Goal: Task Accomplishment & Management: Use online tool/utility

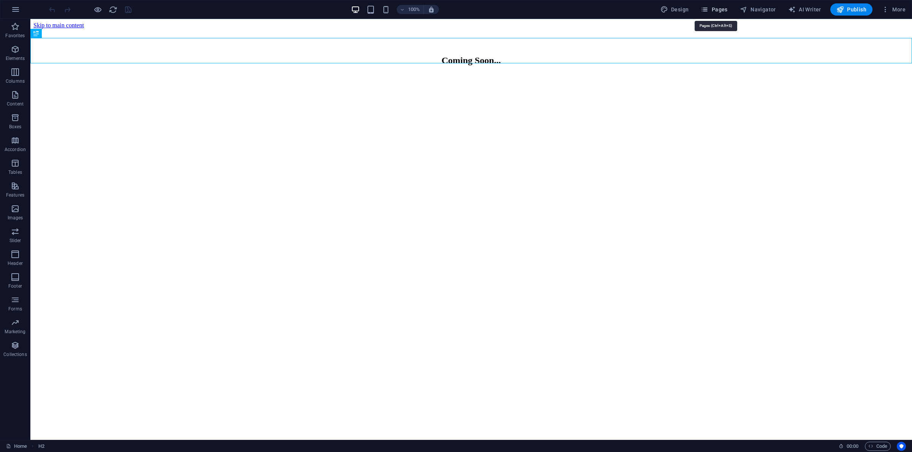
click at [720, 10] on span "Pages" at bounding box center [713, 10] width 27 height 8
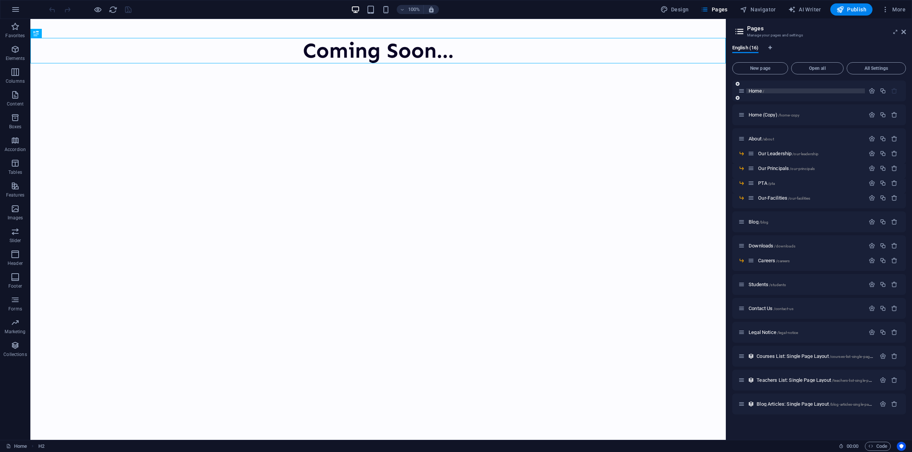
click at [755, 91] on span "Home /" at bounding box center [756, 91] width 16 height 6
click at [769, 116] on span "Home (Copy) /home-copy" at bounding box center [773, 115] width 51 height 6
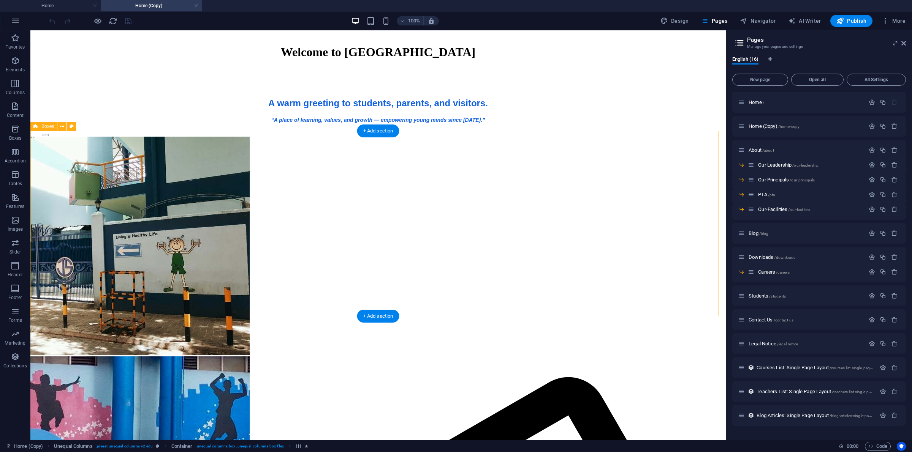
scroll to position [237, 0]
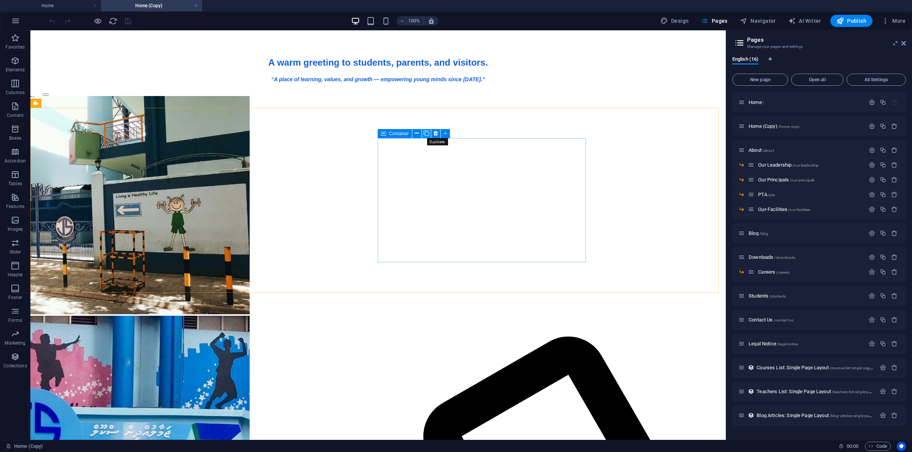
click at [423, 134] on icon at bounding box center [425, 134] width 5 height 8
click at [175, 263] on span "Container" at bounding box center [185, 264] width 20 height 5
click at [206, 264] on button at bounding box center [202, 263] width 9 height 9
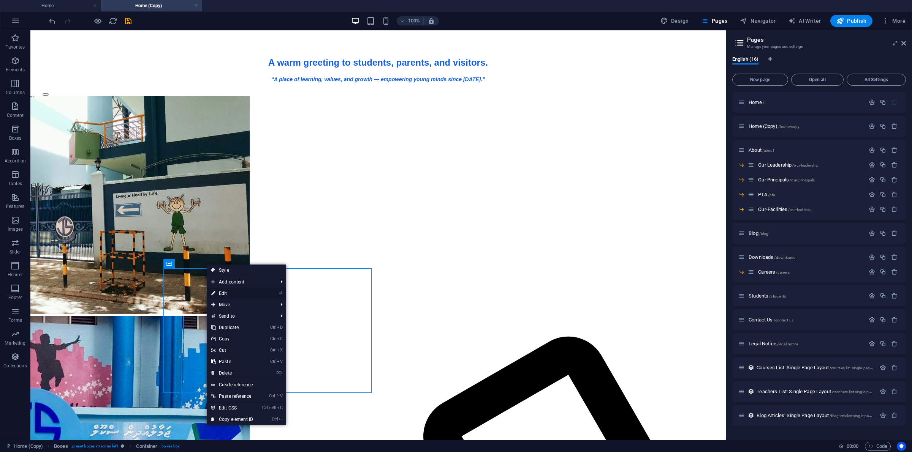
click at [228, 291] on link "⏎ Edit" at bounding box center [232, 293] width 51 height 11
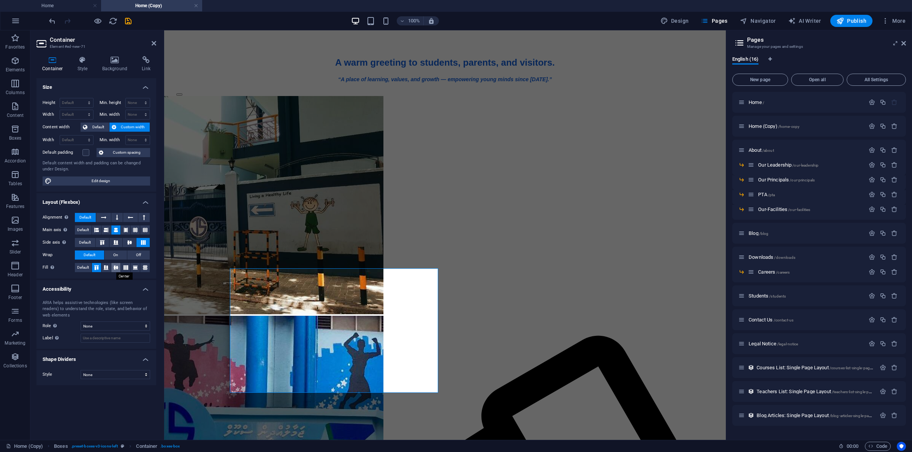
click at [115, 268] on icon at bounding box center [115, 267] width 9 height 5
click at [124, 266] on icon at bounding box center [125, 267] width 9 height 5
click at [96, 264] on button at bounding box center [96, 267] width 9 height 9
click at [106, 268] on icon at bounding box center [105, 267] width 9 height 5
click at [90, 267] on button "Default" at bounding box center [83, 267] width 17 height 9
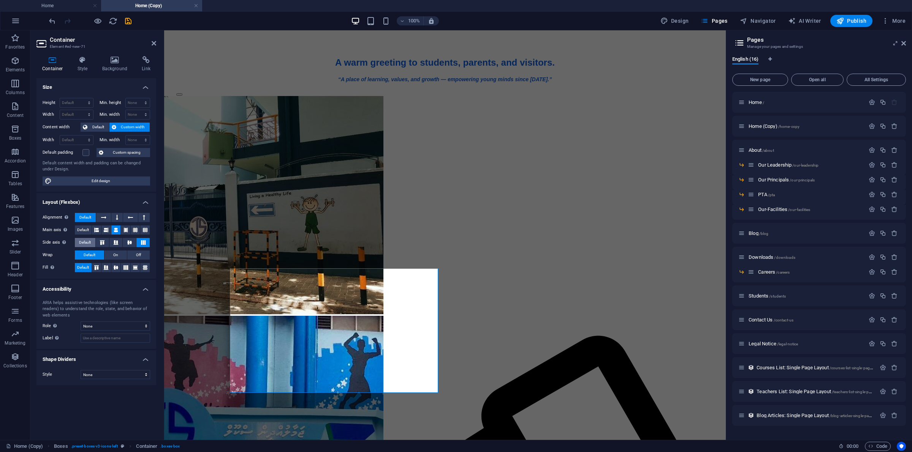
click at [90, 241] on span "Default" at bounding box center [85, 242] width 12 height 9
click at [139, 242] on icon at bounding box center [143, 242] width 9 height 5
click at [125, 239] on button at bounding box center [129, 242] width 13 height 9
click at [16, 65] on icon "button" at bounding box center [15, 60] width 9 height 9
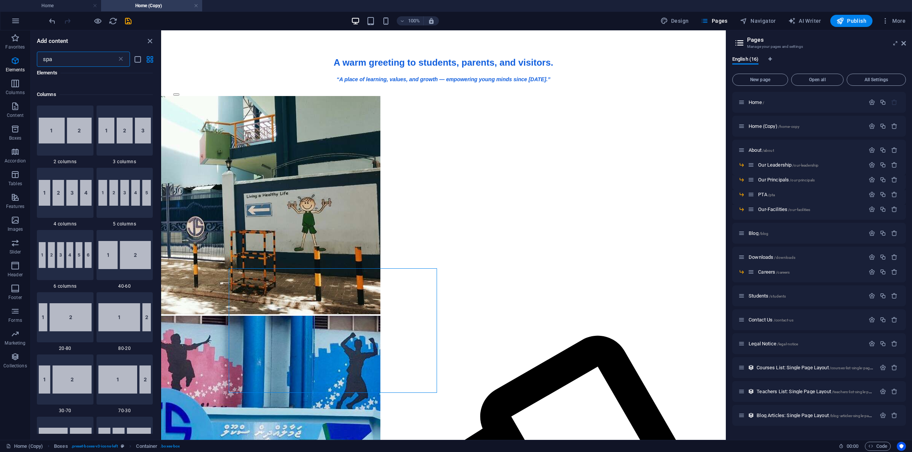
scroll to position [0, 0]
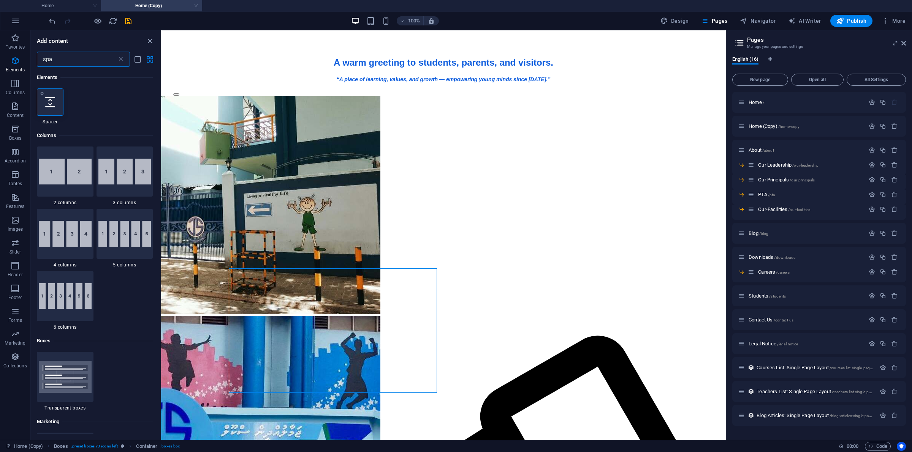
type input "spa"
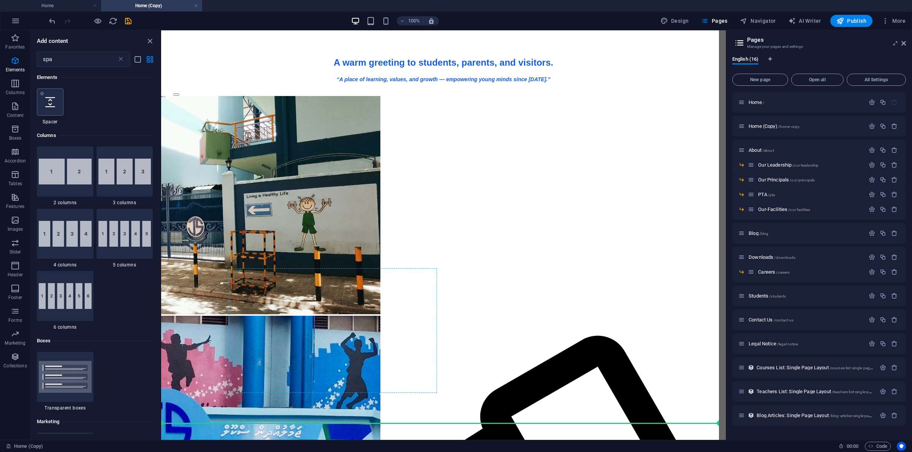
select select "px"
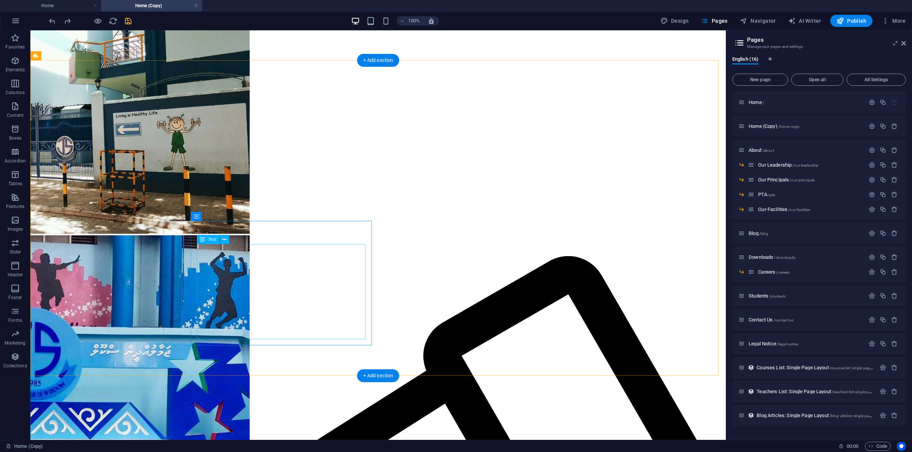
scroll to position [285, 0]
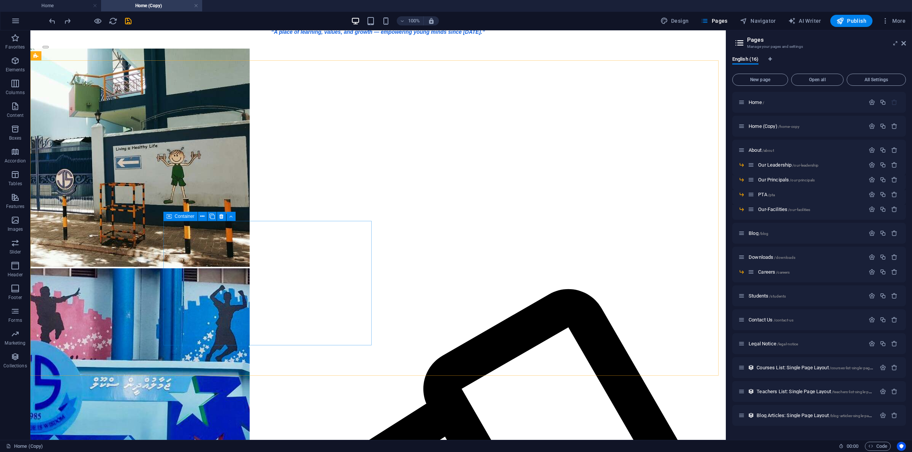
click at [168, 214] on icon at bounding box center [168, 216] width 5 height 9
click at [202, 217] on icon at bounding box center [202, 217] width 4 height 8
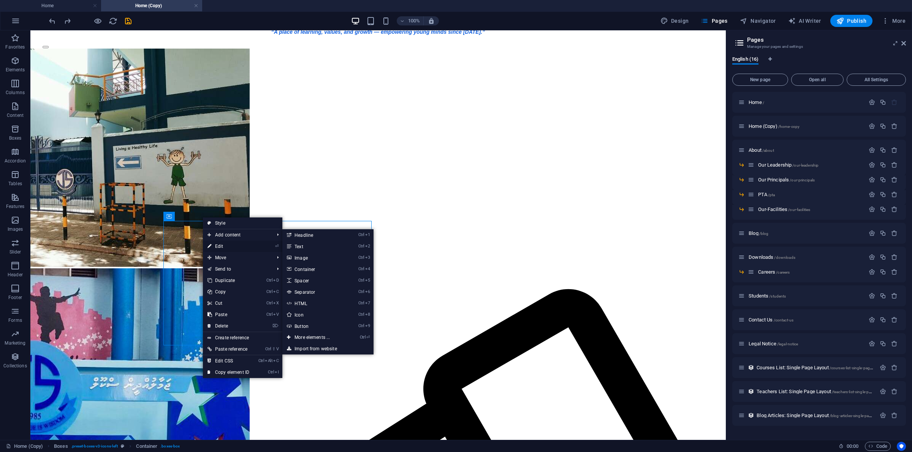
click at [221, 242] on link "⏎ Edit" at bounding box center [228, 246] width 51 height 11
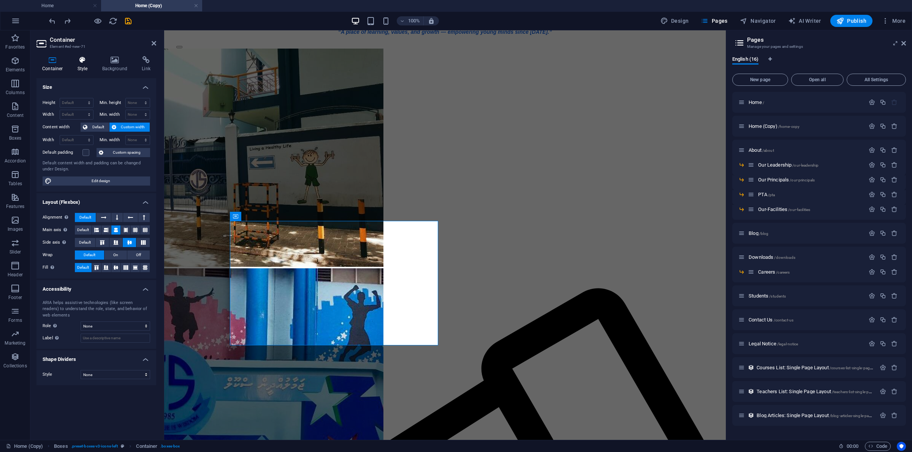
click at [82, 63] on icon at bounding box center [83, 60] width 22 height 8
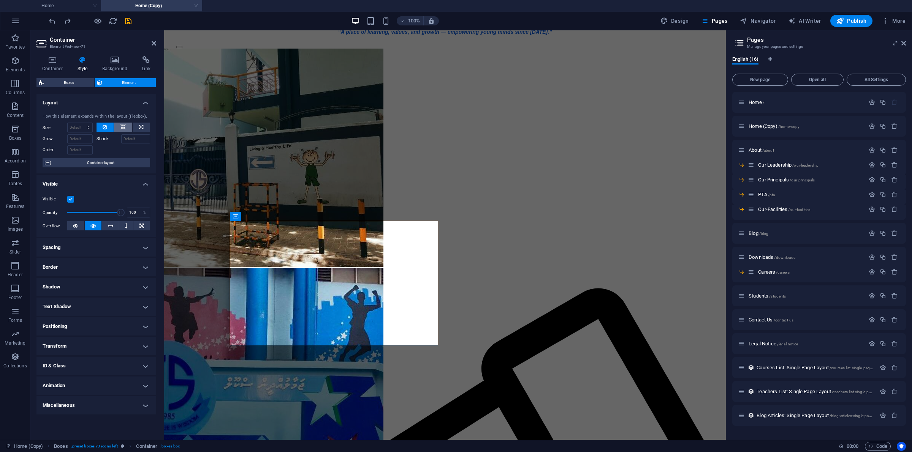
click at [124, 126] on icon at bounding box center [122, 127] width 5 height 9
click at [139, 126] on icon at bounding box center [141, 127] width 4 height 9
type input "100"
select select "%"
click at [122, 128] on icon at bounding box center [122, 127] width 5 height 9
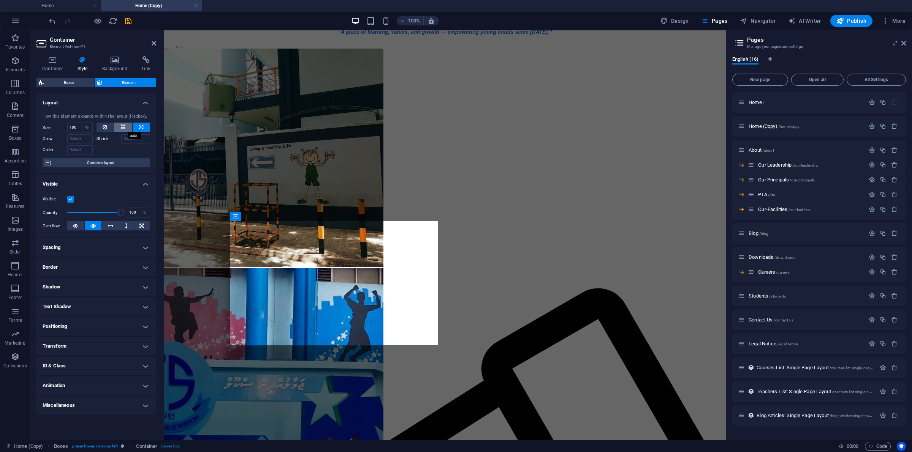
select select "DISABLED_OPTION_VALUE"
click at [111, 223] on icon at bounding box center [110, 225] width 5 height 9
click at [124, 223] on button at bounding box center [126, 225] width 14 height 9
click at [89, 228] on button at bounding box center [93, 225] width 17 height 9
click at [144, 128] on button at bounding box center [141, 127] width 17 height 9
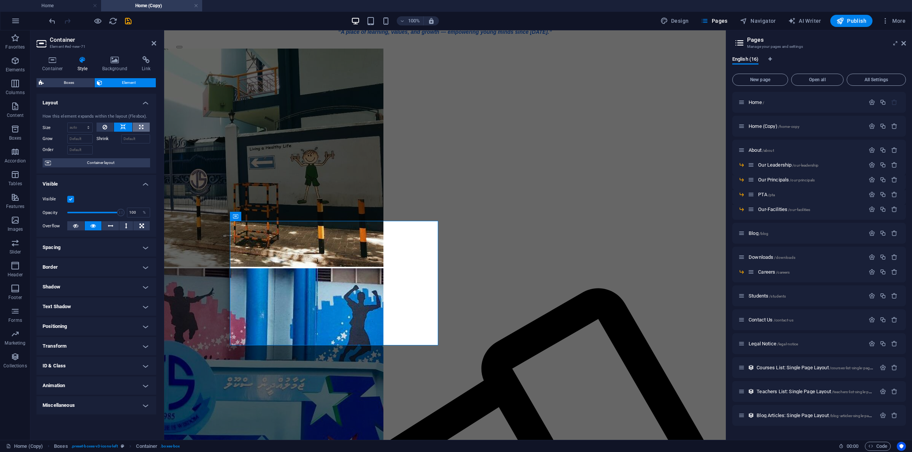
type input "100"
select select "%"
click at [121, 131] on icon at bounding box center [122, 127] width 5 height 9
select select "DISABLED_OPTION_VALUE"
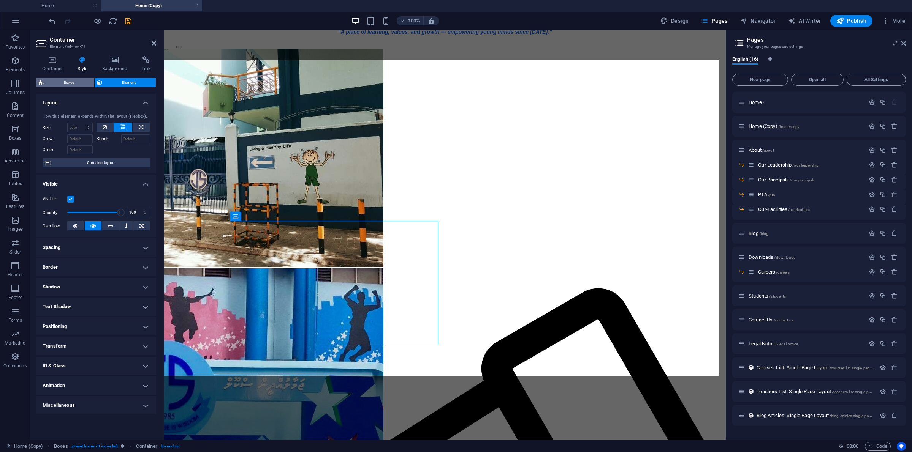
click at [65, 82] on span "Boxes" at bounding box center [69, 82] width 46 height 9
select select "rem"
select select "preset-boxes-v3-icons-left"
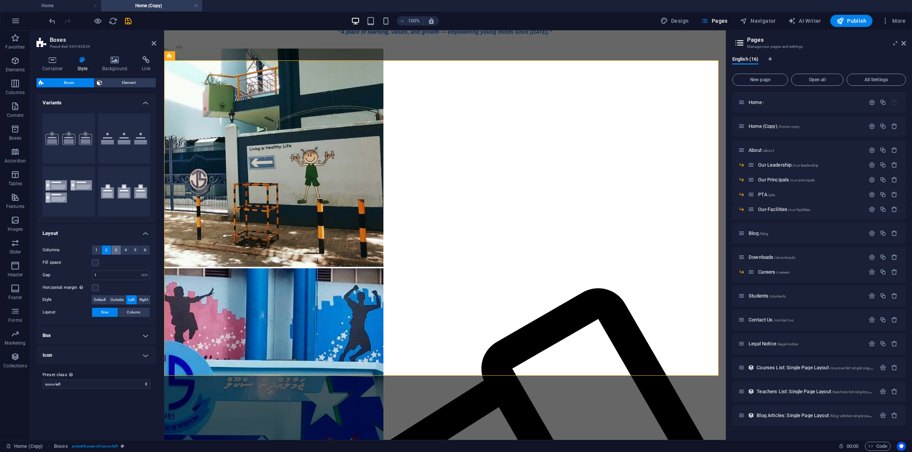
click at [115, 247] on span "3" at bounding box center [116, 250] width 2 height 9
drag, startPoint x: 107, startPoint y: 247, endPoint x: 13, endPoint y: 235, distance: 94.5
click at [107, 247] on span "2" at bounding box center [106, 250] width 2 height 9
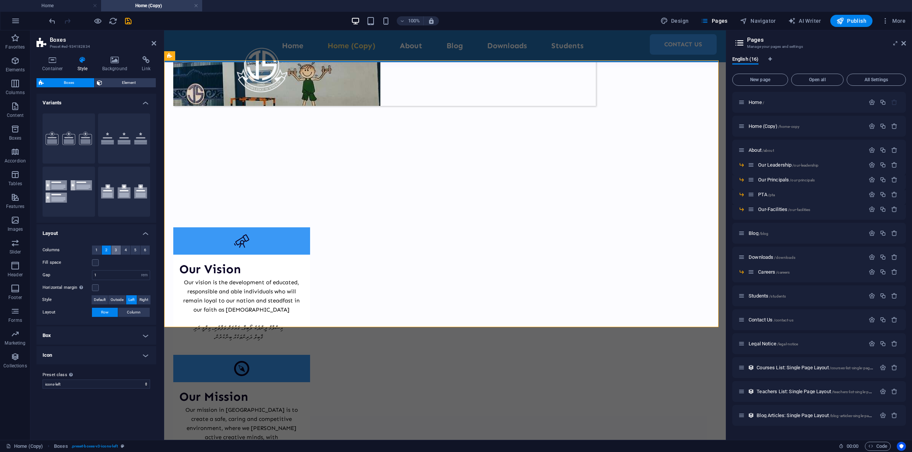
click at [115, 248] on span "3" at bounding box center [116, 250] width 2 height 9
click at [154, 41] on icon at bounding box center [154, 43] width 5 height 6
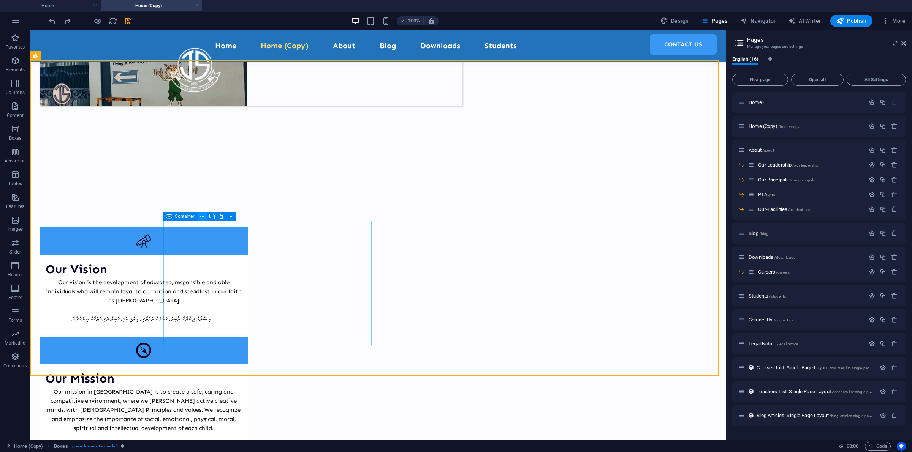
click at [204, 216] on button at bounding box center [202, 216] width 9 height 9
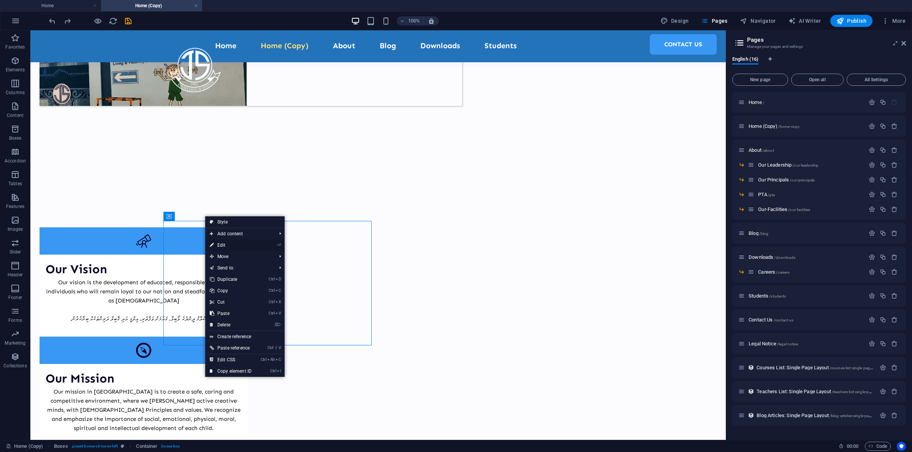
drag, startPoint x: 223, startPoint y: 243, endPoint x: 59, endPoint y: 213, distance: 166.9
click at [223, 243] on link "⏎ Edit" at bounding box center [230, 245] width 51 height 11
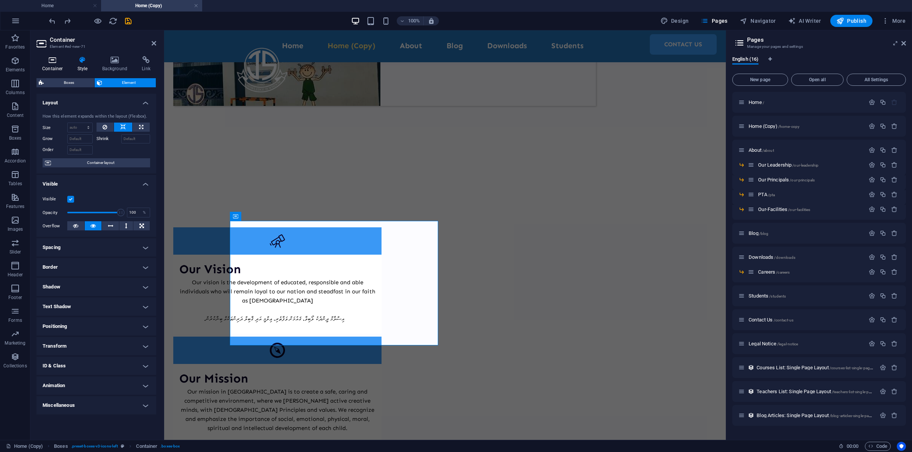
click at [53, 60] on icon at bounding box center [52, 60] width 32 height 8
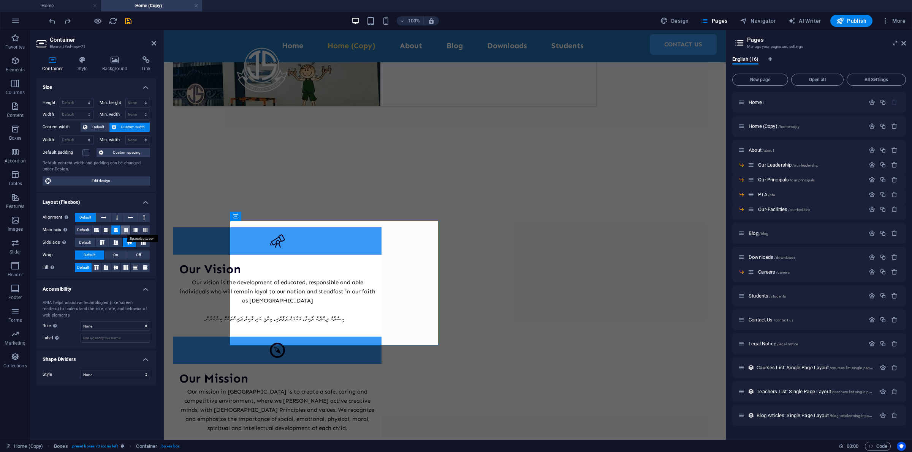
click at [127, 227] on icon at bounding box center [125, 230] width 5 height 9
click at [116, 227] on icon at bounding box center [116, 230] width 5 height 9
click at [103, 215] on icon at bounding box center [103, 217] width 5 height 9
click at [117, 217] on icon at bounding box center [117, 217] width 2 height 9
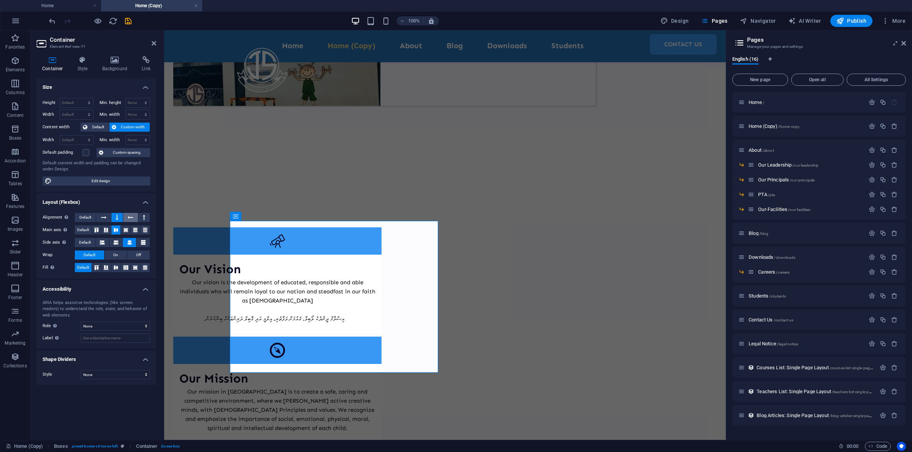
click at [133, 215] on button at bounding box center [130, 217] width 14 height 9
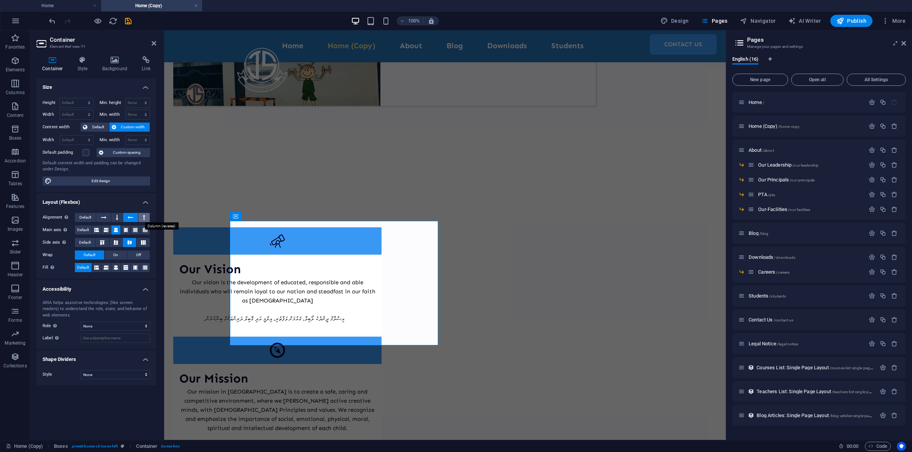
click at [143, 216] on icon at bounding box center [144, 217] width 2 height 9
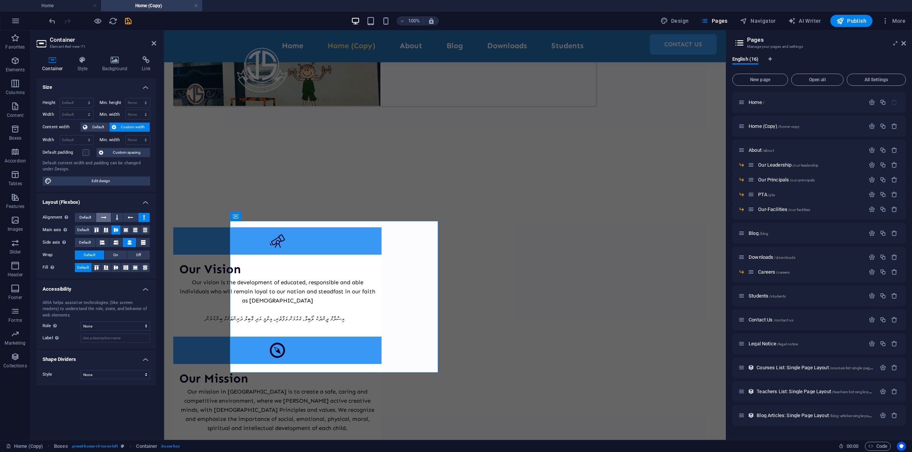
click at [106, 217] on icon at bounding box center [103, 217] width 5 height 9
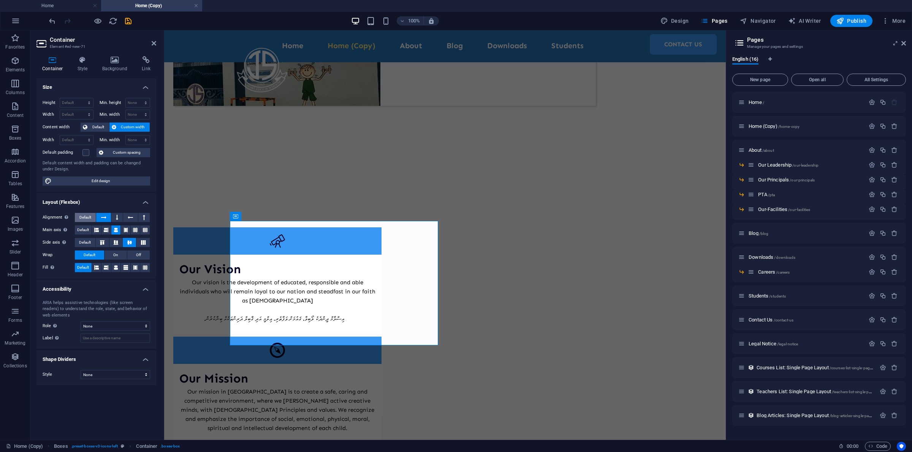
click at [93, 216] on button "Default" at bounding box center [85, 217] width 21 height 9
click at [103, 152] on icon at bounding box center [101, 152] width 5 height 9
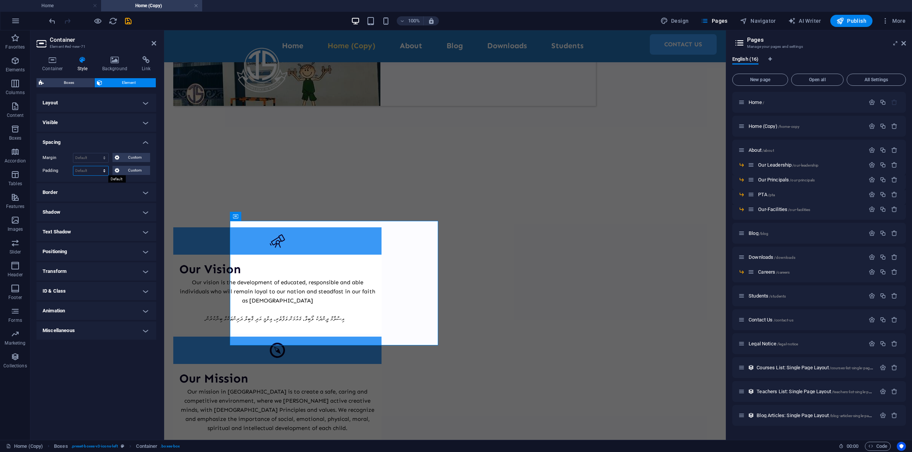
click at [97, 169] on select "Default px rem % vh vw Custom" at bounding box center [90, 170] width 35 height 9
select select "rem"
click at [98, 166] on select "Default px rem % vh vw Custom" at bounding box center [90, 170] width 35 height 9
type input "0"
click at [103, 171] on select "Default px rem % vh vw Custom" at bounding box center [103, 170] width 11 height 9
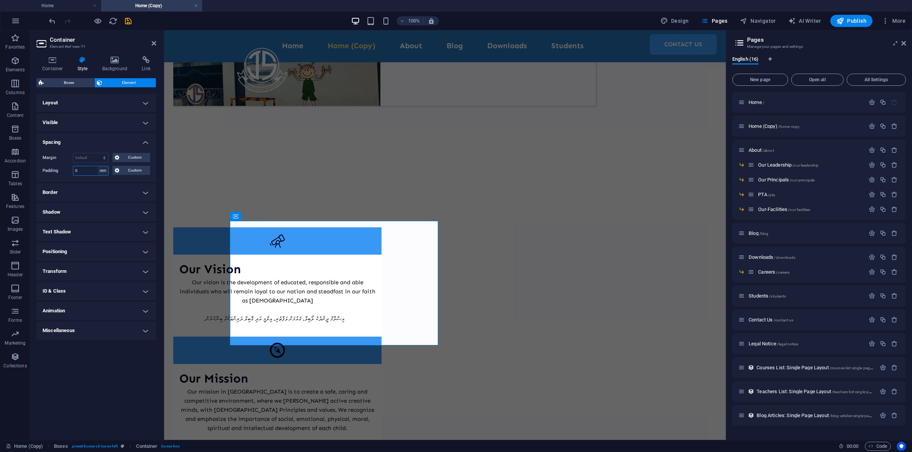
select select "px"
click at [98, 166] on select "Default px rem % vh vw Custom" at bounding box center [103, 170] width 11 height 9
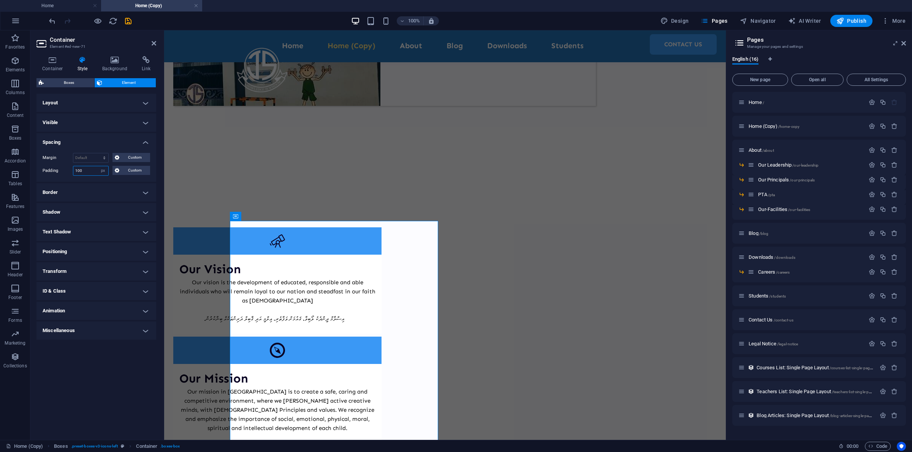
type input "0"
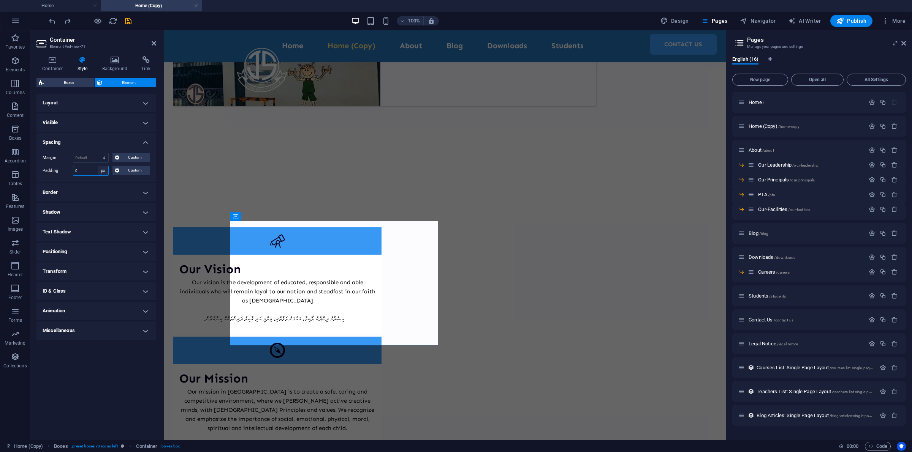
drag, startPoint x: 101, startPoint y: 175, endPoint x: 101, endPoint y: 171, distance: 3.8
click at [101, 175] on select "Default px rem % vh vw Custom" at bounding box center [103, 170] width 11 height 9
select select "default"
click at [98, 166] on select "Default px rem % vh vw Custom" at bounding box center [103, 170] width 11 height 9
select select "DISABLED_OPTION_VALUE"
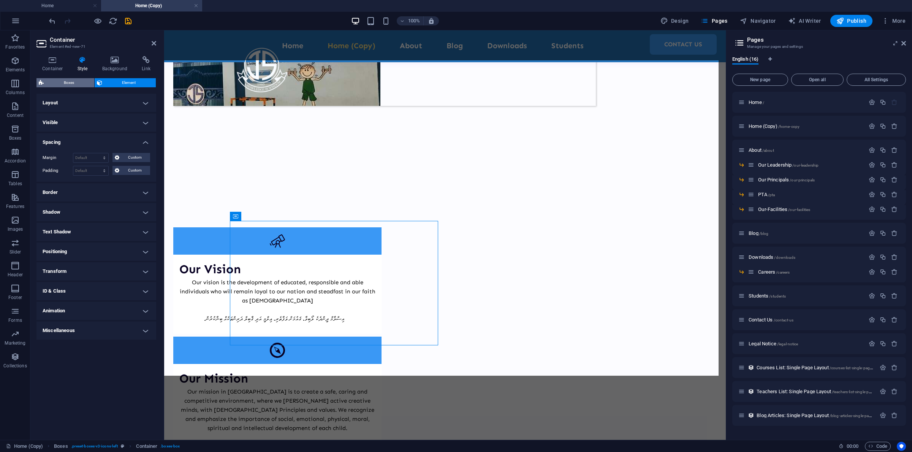
click at [72, 83] on span "Boxes" at bounding box center [69, 82] width 46 height 9
select select "rem"
select select "preset-boxes-v3-icons-left"
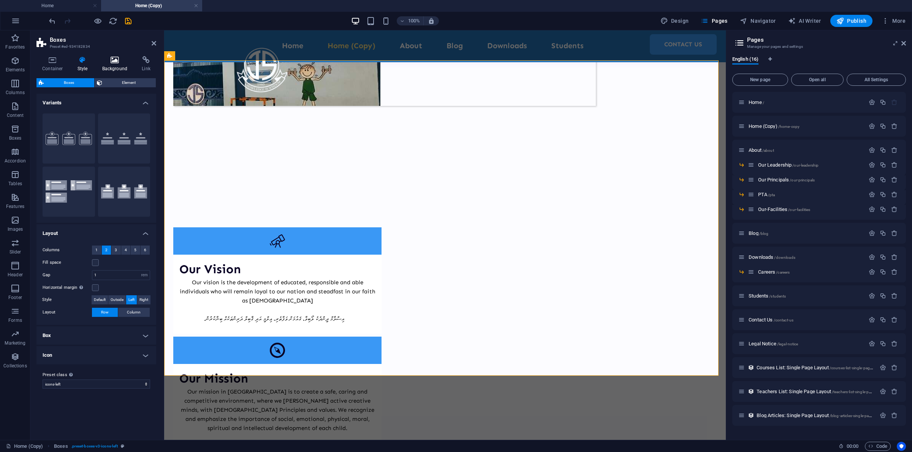
click at [110, 68] on h4 "Background" at bounding box center [116, 64] width 40 height 16
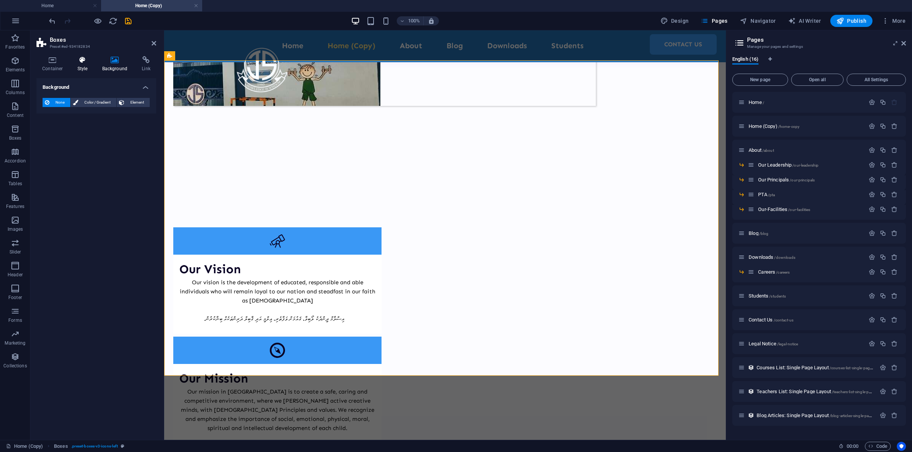
click at [82, 65] on h4 "Style" at bounding box center [84, 64] width 25 height 16
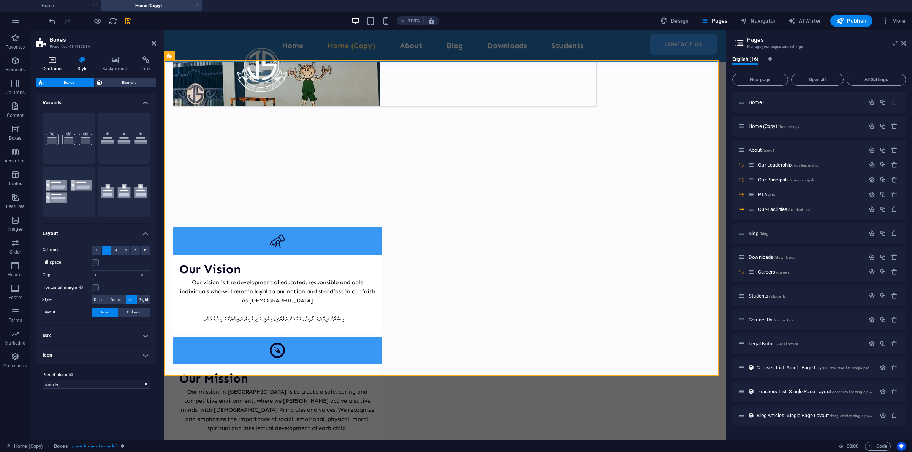
click at [54, 62] on icon at bounding box center [52, 60] width 32 height 8
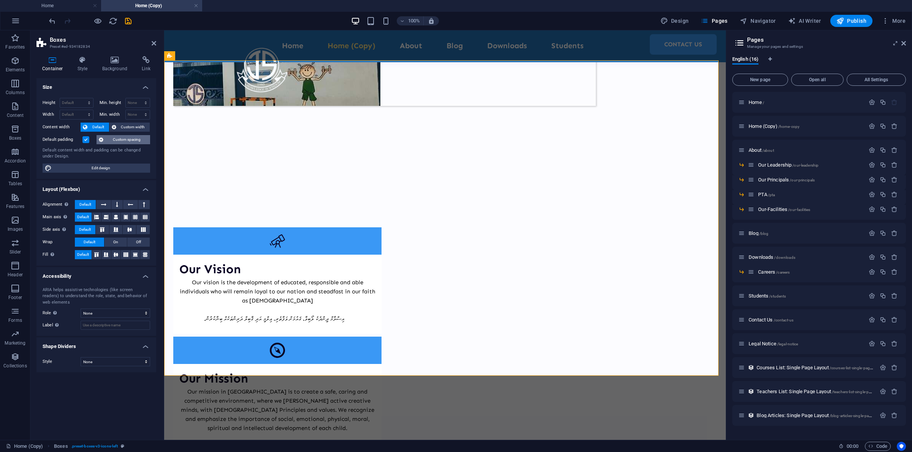
click at [131, 141] on span "Custom spacing" at bounding box center [127, 139] width 42 height 9
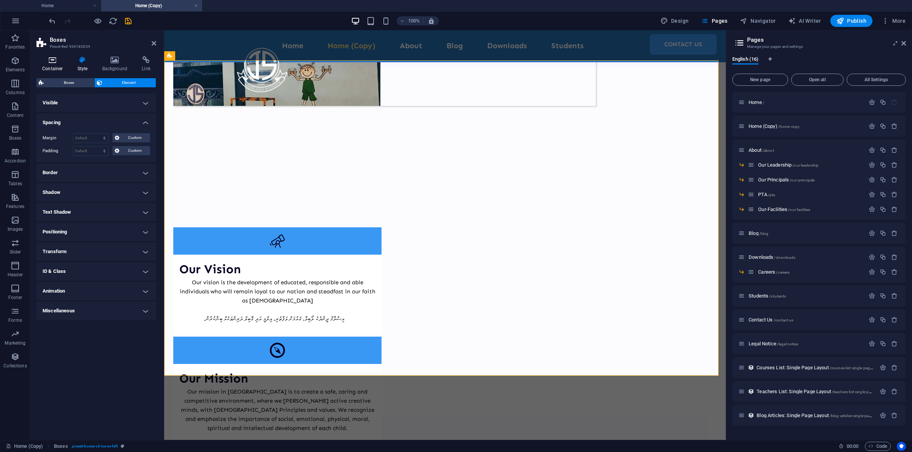
click at [62, 61] on icon at bounding box center [52, 60] width 32 height 8
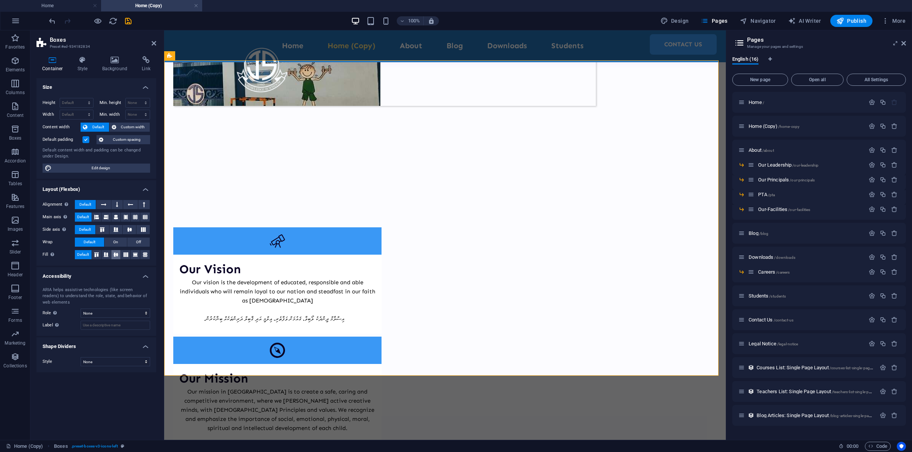
click at [111, 253] on icon at bounding box center [115, 255] width 9 height 5
click at [269, 216] on icon at bounding box center [269, 217] width 4 height 8
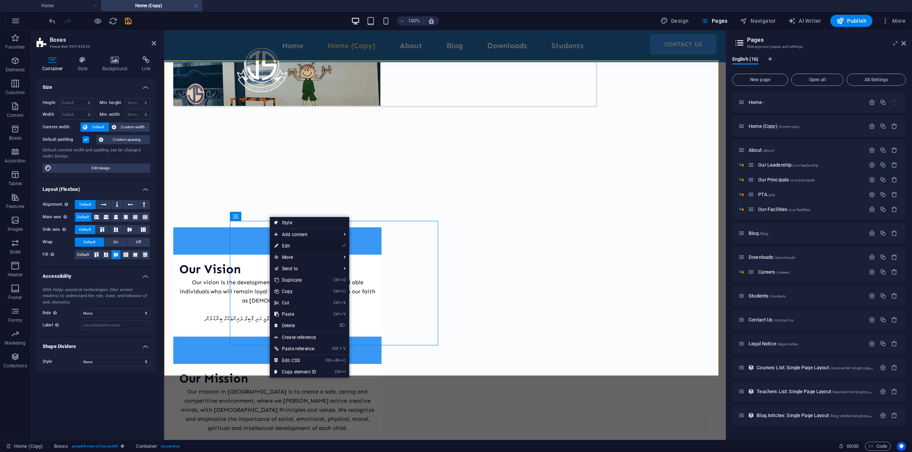
click at [287, 246] on link "⏎ Edit" at bounding box center [295, 245] width 51 height 11
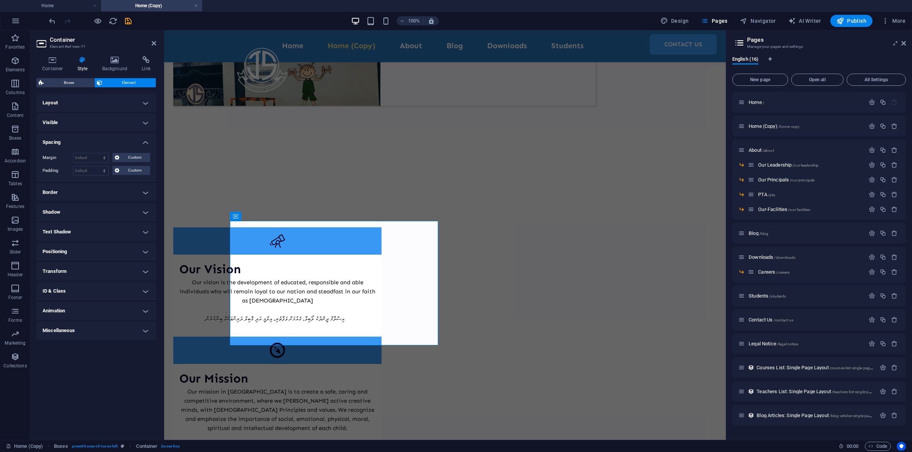
click at [100, 246] on h4 "Positioning" at bounding box center [96, 252] width 120 height 18
click at [71, 269] on span "Static" at bounding box center [68, 266] width 9 height 9
click at [88, 268] on span "Relative" at bounding box center [86, 266] width 13 height 9
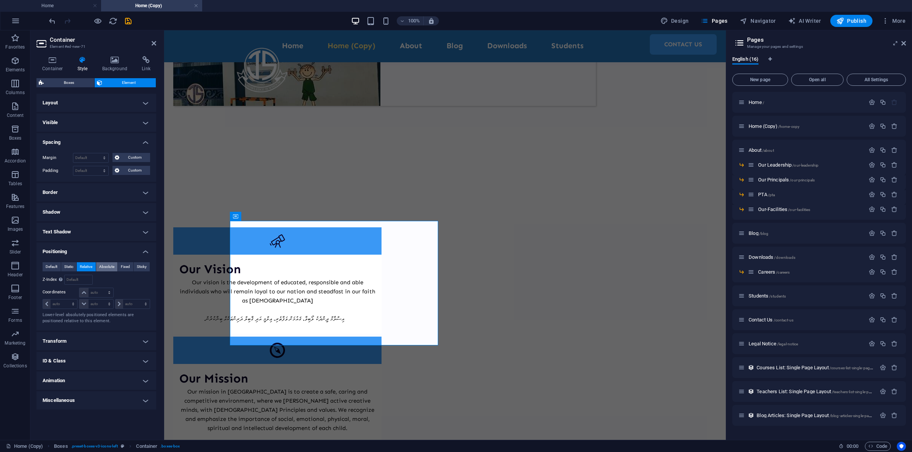
click at [104, 268] on span "Absolute" at bounding box center [106, 266] width 15 height 9
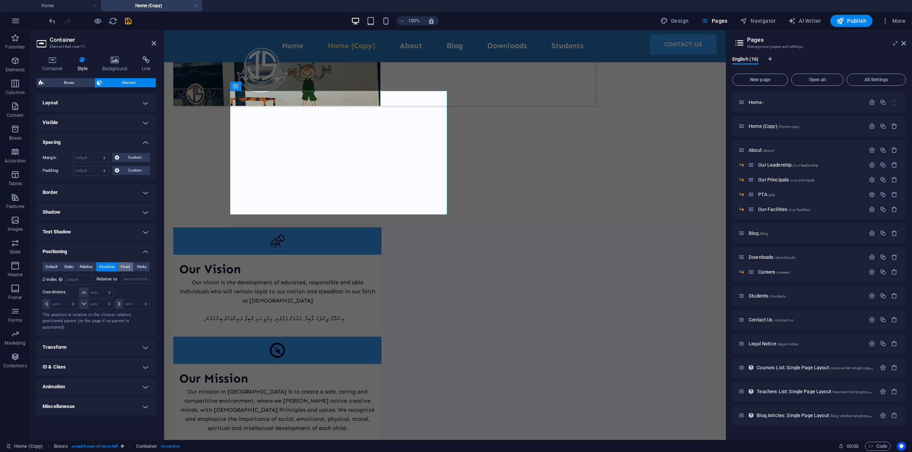
click at [124, 266] on span "Fixed" at bounding box center [125, 266] width 9 height 9
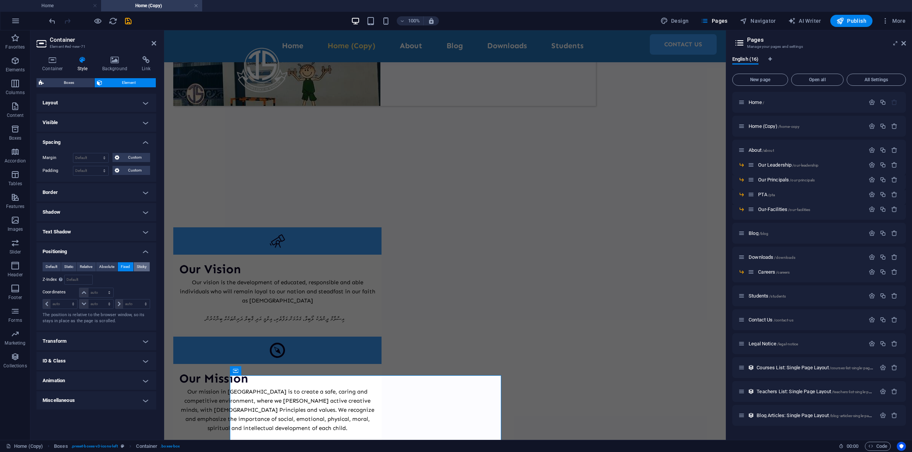
click at [140, 267] on span "Sticky" at bounding box center [142, 266] width 10 height 9
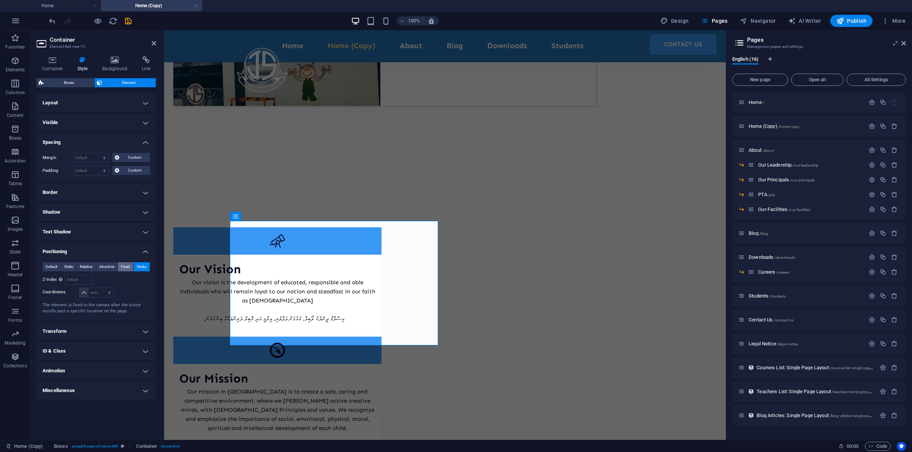
click at [121, 268] on span "Fixed" at bounding box center [125, 266] width 9 height 9
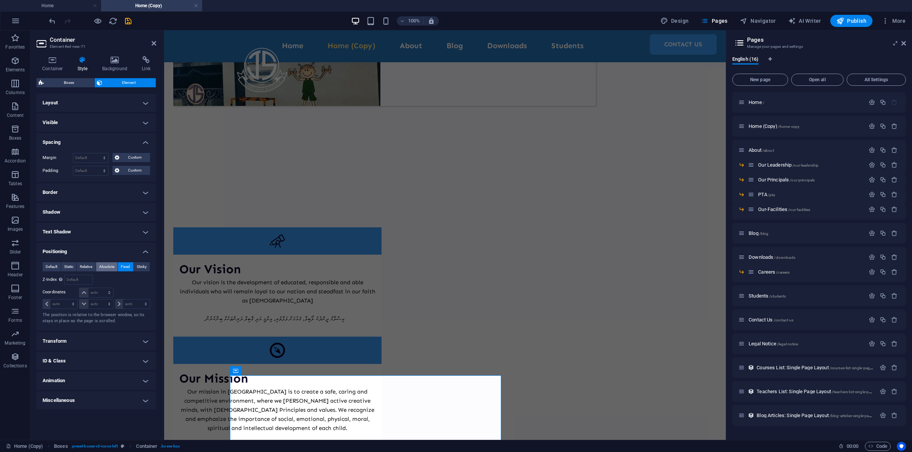
click at [115, 270] on button "Absolute" at bounding box center [107, 266] width 22 height 9
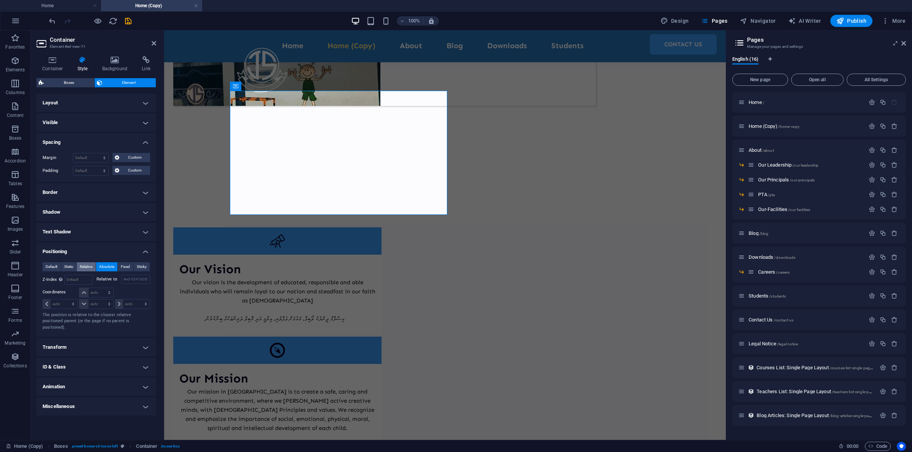
click at [82, 266] on span "Relative" at bounding box center [86, 266] width 13 height 9
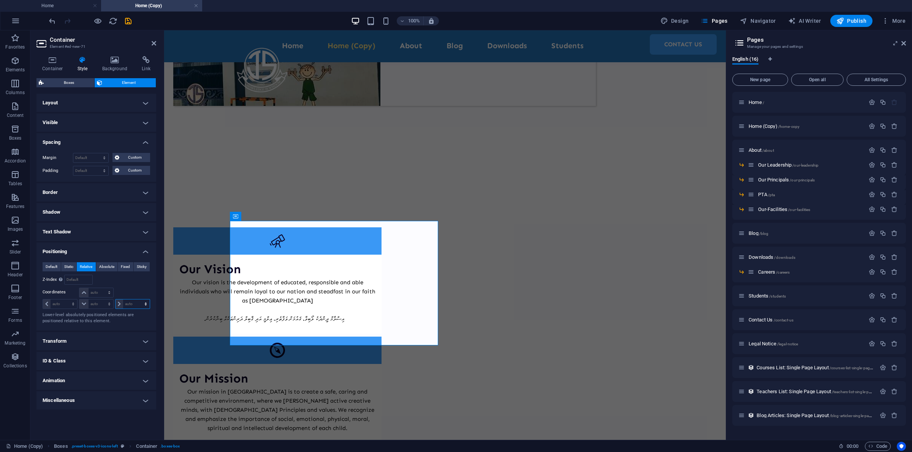
click at [121, 304] on select "auto px rem % em" at bounding box center [132, 304] width 34 height 9
select select "px"
click at [139, 300] on select "auto px rem % em" at bounding box center [132, 304] width 34 height 9
click at [117, 304] on span at bounding box center [119, 304] width 8 height 9
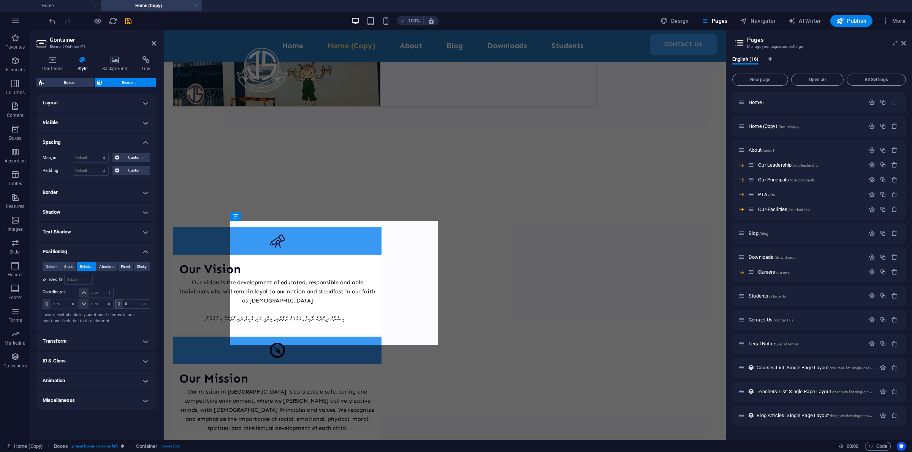
click at [117, 304] on span at bounding box center [119, 304] width 8 height 9
click at [119, 304] on icon at bounding box center [119, 304] width 3 height 5
click at [141, 308] on select "auto px rem % em" at bounding box center [144, 304] width 11 height 9
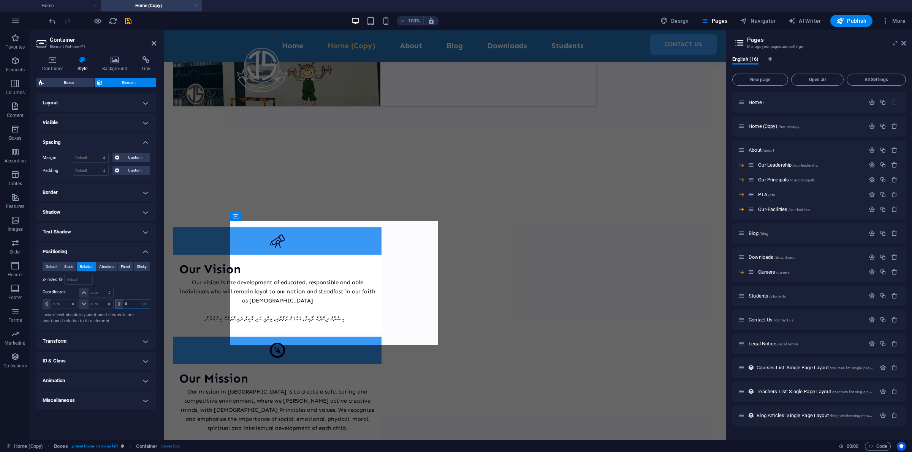
click at [133, 305] on input "0" at bounding box center [136, 304] width 27 height 9
drag, startPoint x: 131, startPoint y: 305, endPoint x: 114, endPoint y: 305, distance: 17.1
click at [115, 305] on div "0 auto px rem % em" at bounding box center [132, 304] width 35 height 10
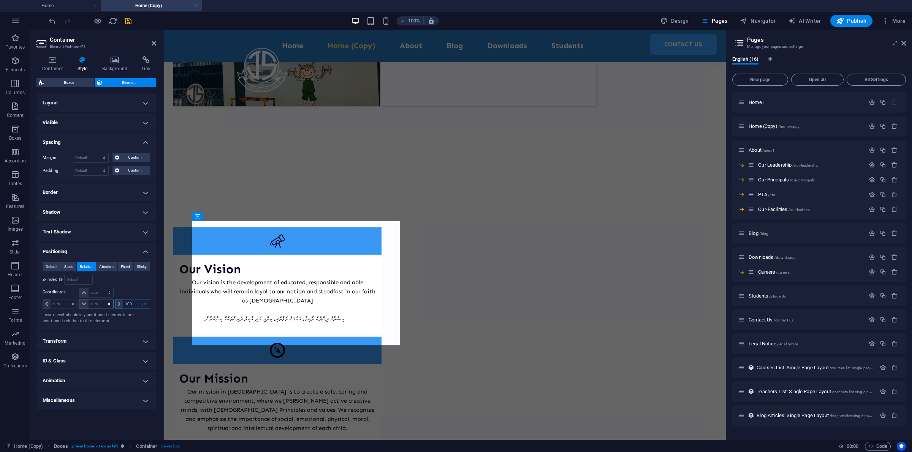
drag, startPoint x: 133, startPoint y: 306, endPoint x: 107, endPoint y: 306, distance: 26.6
click at [107, 306] on div "auto px rem % em auto px rem % em 100 auto px rem % em" at bounding box center [96, 304] width 107 height 11
type input "100"
click at [146, 305] on select "auto px rem % em" at bounding box center [144, 304] width 11 height 9
select select "auto"
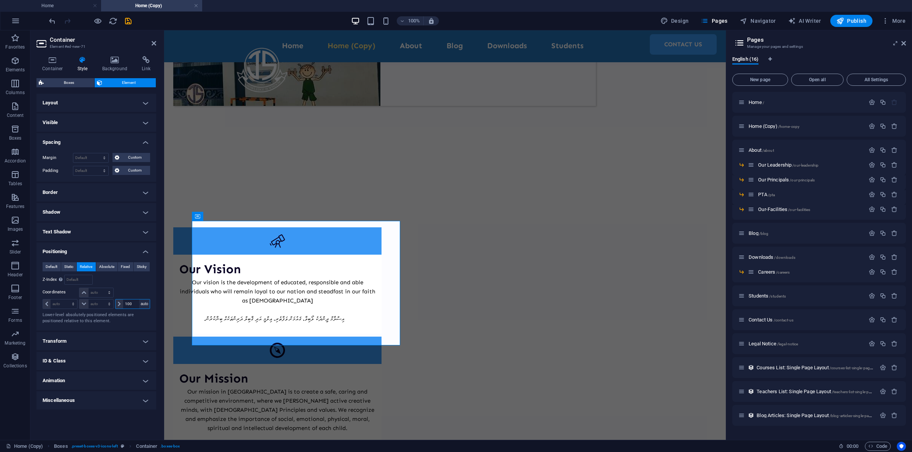
click at [139, 300] on select "auto px rem % em" at bounding box center [144, 304] width 11 height 9
select select "DISABLED_OPTION_VALUE"
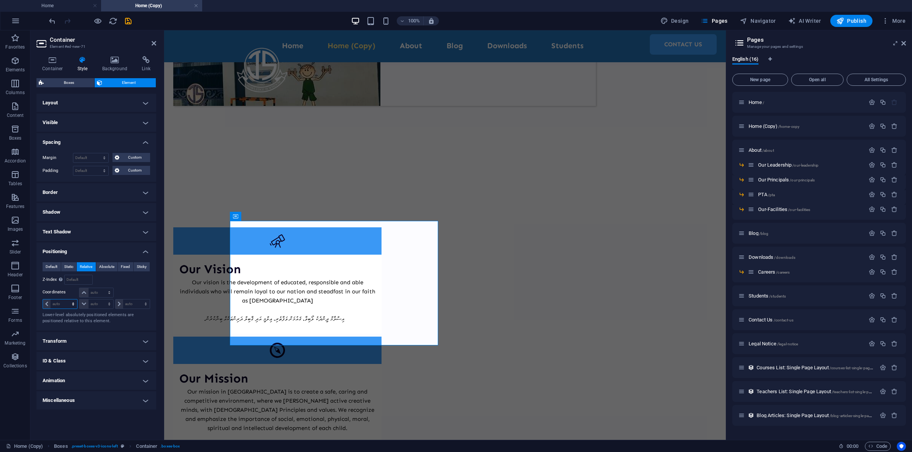
click at [68, 303] on select "auto px rem % em" at bounding box center [60, 304] width 34 height 9
select select "px"
click at [66, 300] on select "auto px rem % em" at bounding box center [60, 304] width 34 height 9
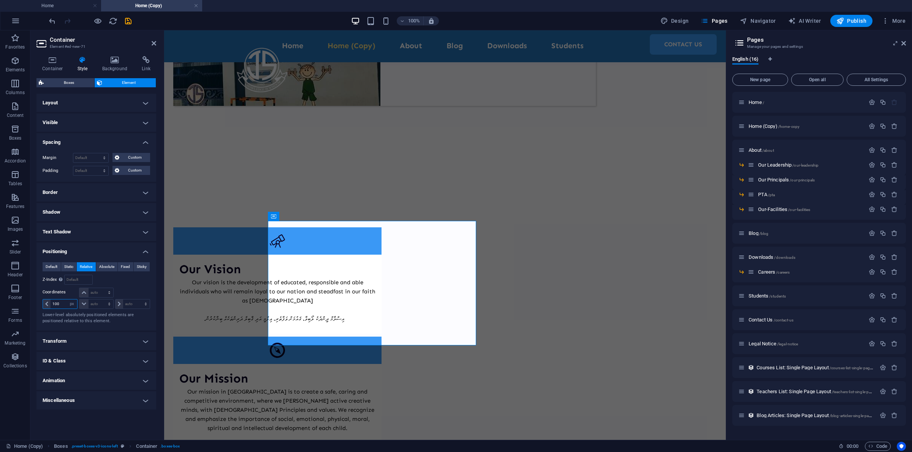
drag, startPoint x: 61, startPoint y: 301, endPoint x: 48, endPoint y: 304, distance: 13.3
click at [48, 304] on div "100 auto px rem % em" at bounding box center [60, 304] width 35 height 10
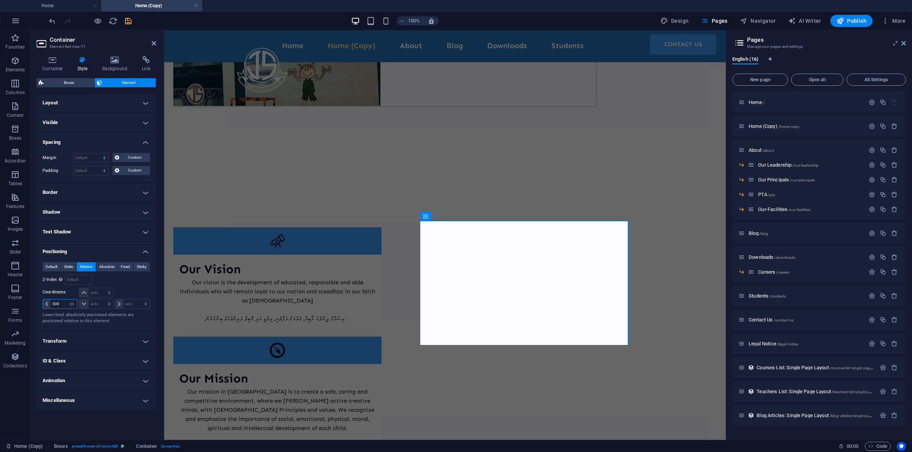
drag, startPoint x: 63, startPoint y: 301, endPoint x: 40, endPoint y: 301, distance: 22.8
click at [41, 301] on div "Default Static Relative Absolute Fixed Sticky Z-Index Sets the order of the ele…" at bounding box center [96, 293] width 120 height 74
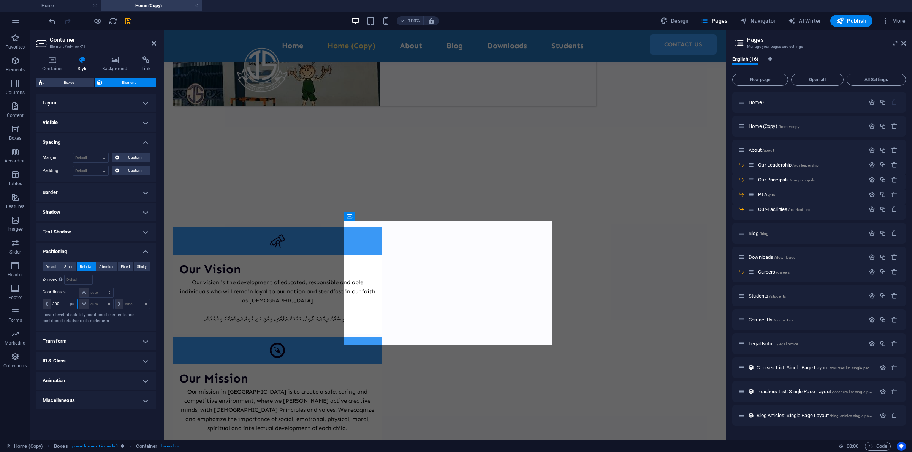
type input "300"
drag, startPoint x: 605, startPoint y: 305, endPoint x: 681, endPoint y: 275, distance: 81.5
click at [725, 304] on div "Our Vision Our vision is the development of educated, responsible and able indi…" at bounding box center [444, 435] width 561 height 476
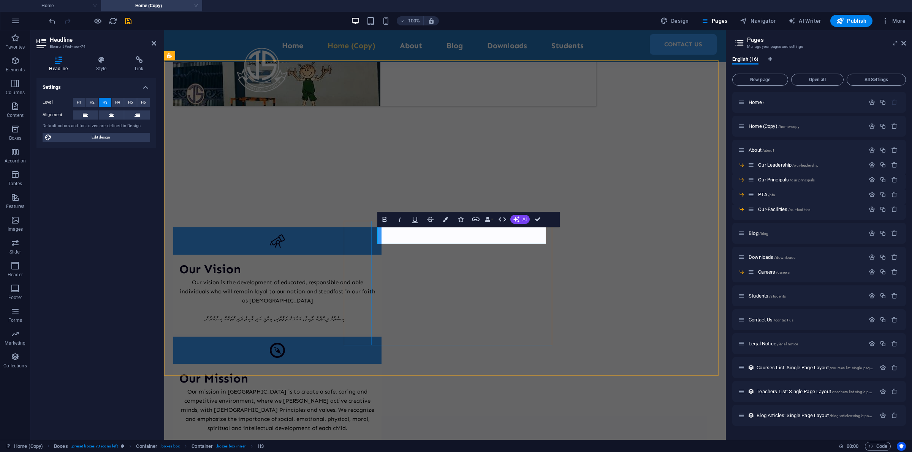
drag, startPoint x: 450, startPoint y: 238, endPoint x: 412, endPoint y: 239, distance: 38.0
drag, startPoint x: 472, startPoint y: 239, endPoint x: 392, endPoint y: 231, distance: 80.6
drag, startPoint x: 316, startPoint y: 270, endPoint x: 448, endPoint y: 271, distance: 132.2
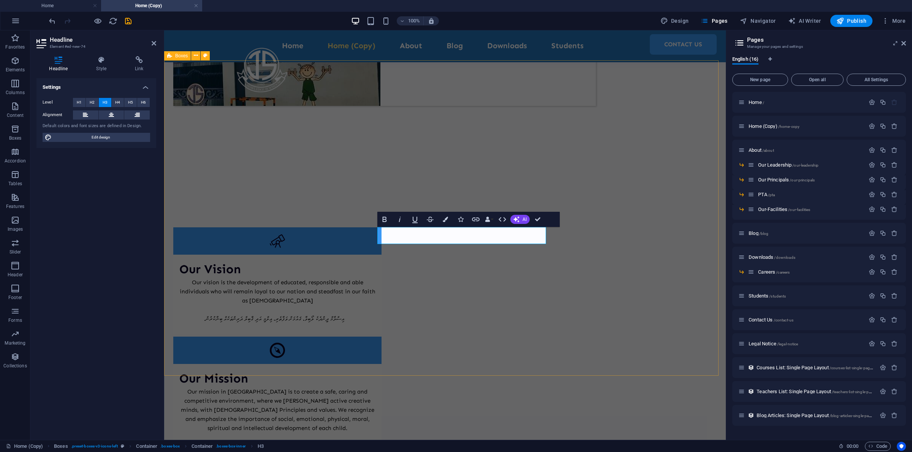
click at [449, 270] on div "Our Vision Our vision is the development of educated, responsible and able indi…" at bounding box center [444, 435] width 561 height 476
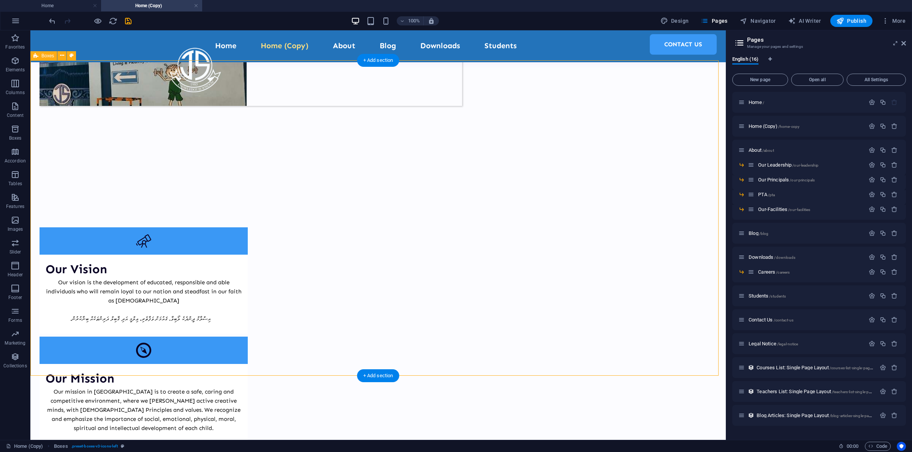
drag, startPoint x: 579, startPoint y: 262, endPoint x: 572, endPoint y: 262, distance: 7.6
click at [579, 262] on div "Our Vision Our vision is the development of educated, responsible and able indi…" at bounding box center [377, 435] width 695 height 476
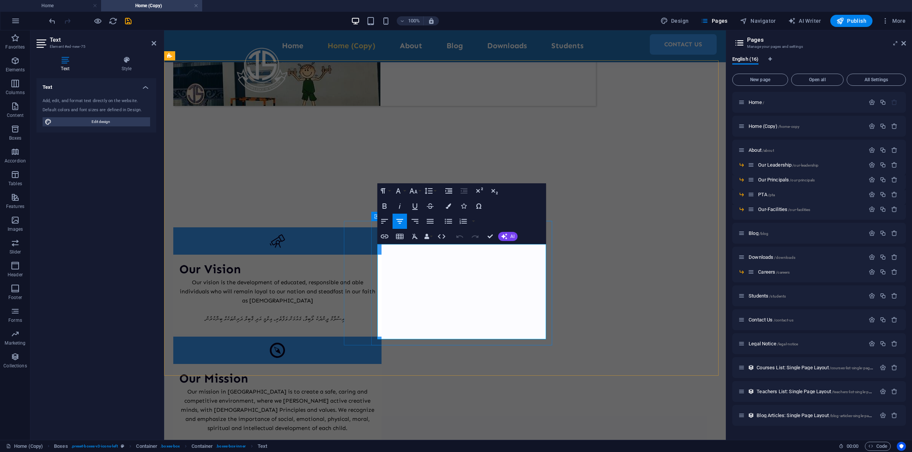
drag, startPoint x: 536, startPoint y: 323, endPoint x: 380, endPoint y: 247, distance: 172.9
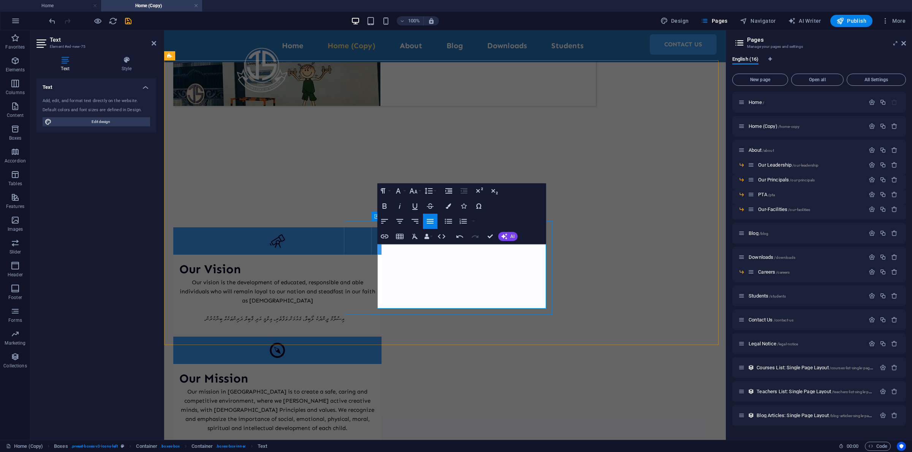
drag, startPoint x: 514, startPoint y: 285, endPoint x: 375, endPoint y: 238, distance: 146.6
click at [315, 263] on div "Our Vision Our vision is the development of educated, responsible and able indi…" at bounding box center [444, 412] width 561 height 431
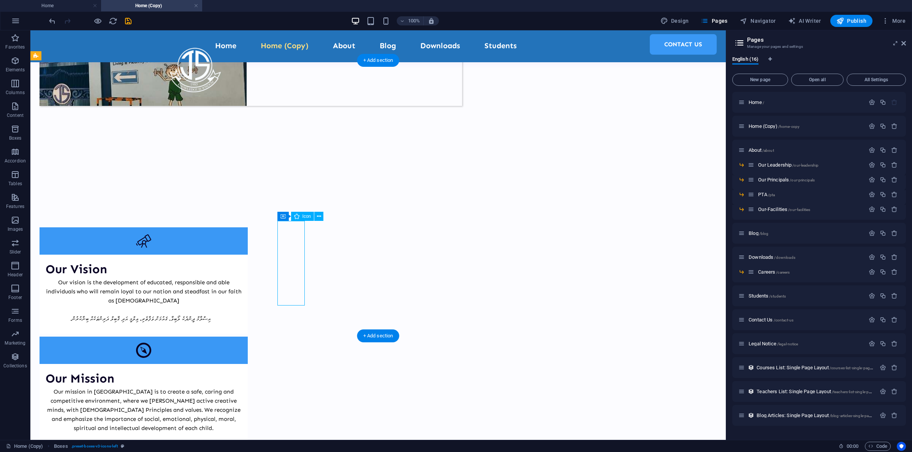
select select "xMidYMid"
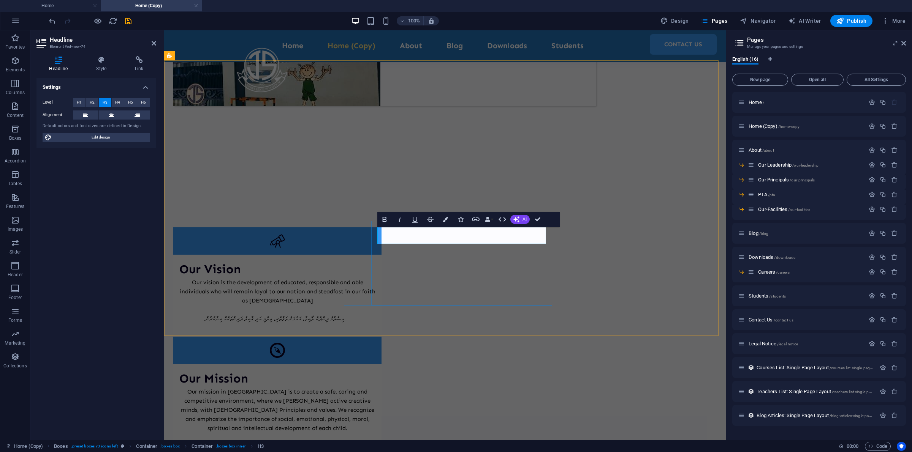
copy h3 "philosophy"
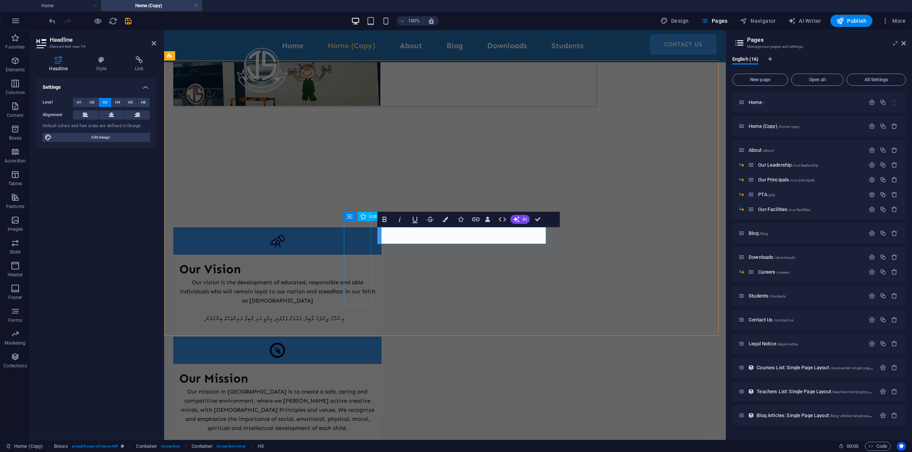
select select "xMidYMid"
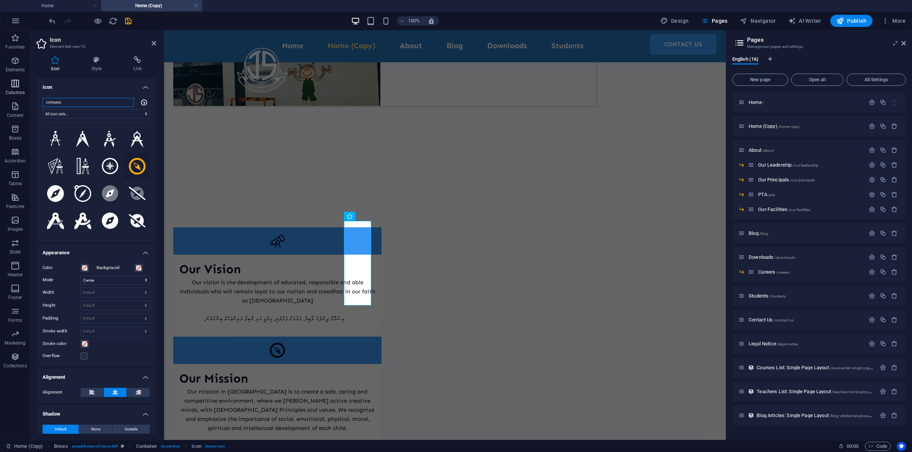
drag, startPoint x: 80, startPoint y: 100, endPoint x: 15, endPoint y: 95, distance: 64.8
click at [15, 95] on section "Favorites Elements Columns Content Boxes Accordion Tables Features Images Slide…" at bounding box center [362, 235] width 725 height 410
paste input "philosophy"
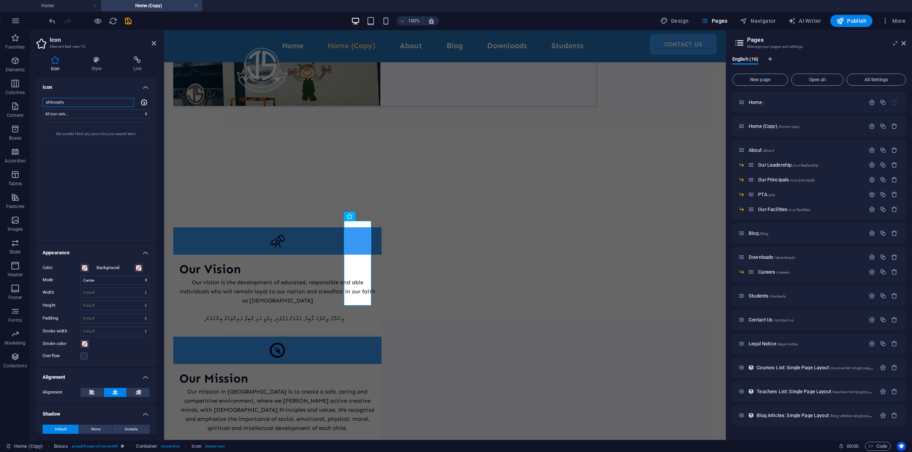
drag, startPoint x: 69, startPoint y: 103, endPoint x: 36, endPoint y: 97, distance: 33.3
click at [36, 97] on div "philosophy All icon sets... IcoFont Ionicons FontAwesome Brands FontAwesome Duo…" at bounding box center [96, 167] width 120 height 150
paste input "Lightbulb"
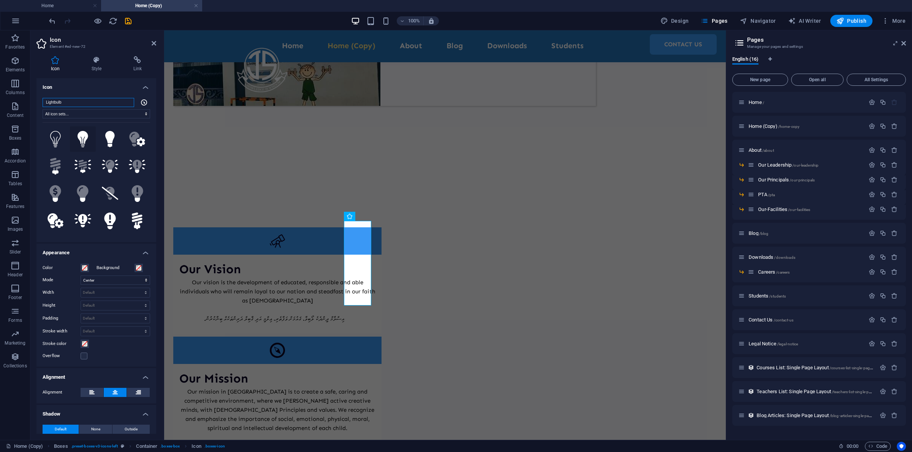
type input "Lightbulb"
click at [80, 139] on icon at bounding box center [82, 139] width 11 height 17
click at [101, 135] on button at bounding box center [110, 139] width 26 height 26
click at [58, 137] on icon at bounding box center [55, 139] width 11 height 17
click at [206, 248] on div "Our Vision Our vision is the development of educated, responsible and able indi…" at bounding box center [444, 412] width 561 height 431
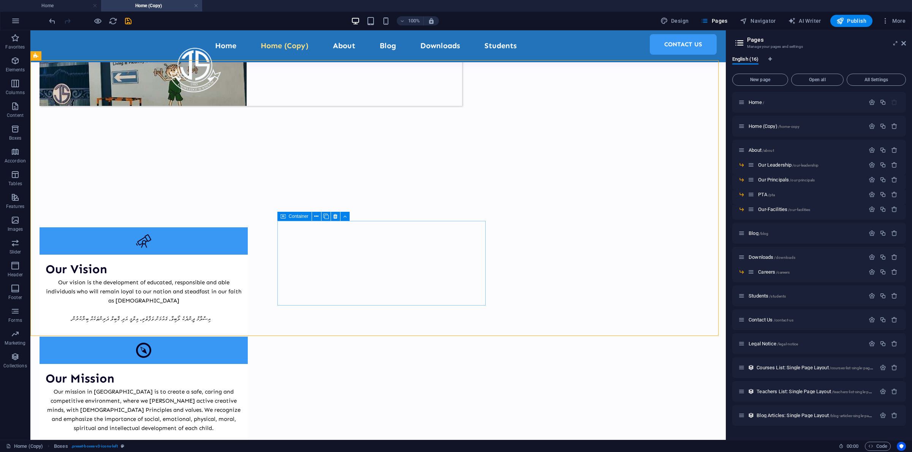
click at [285, 216] on icon at bounding box center [282, 216] width 5 height 9
select select "px"
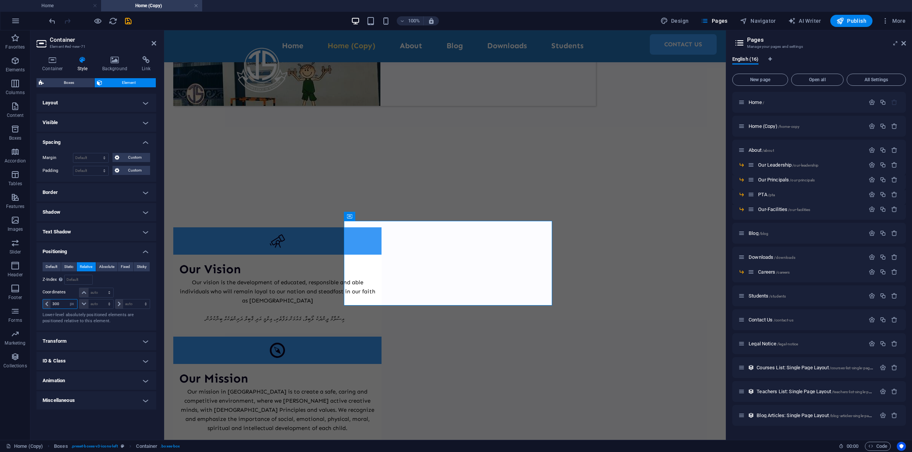
click at [63, 304] on input "300" at bounding box center [64, 304] width 27 height 9
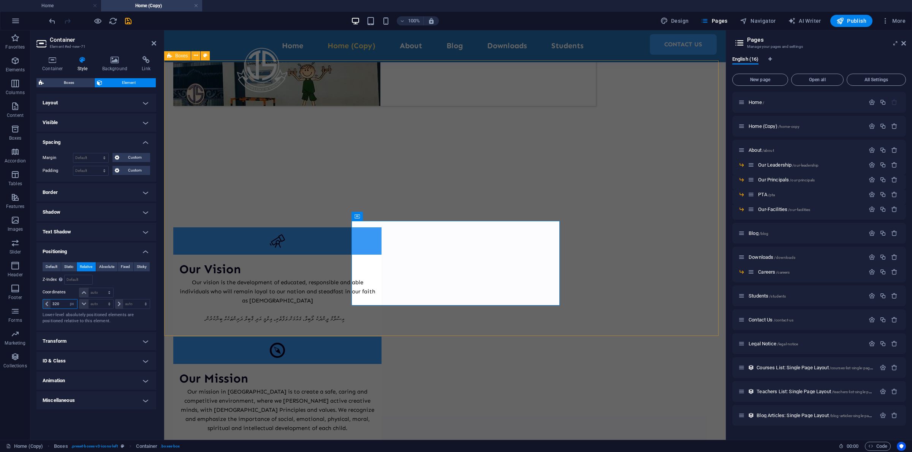
type input "320"
click at [236, 259] on div "Our Vision Our vision is the development of educated, responsible and able indi…" at bounding box center [444, 412] width 561 height 431
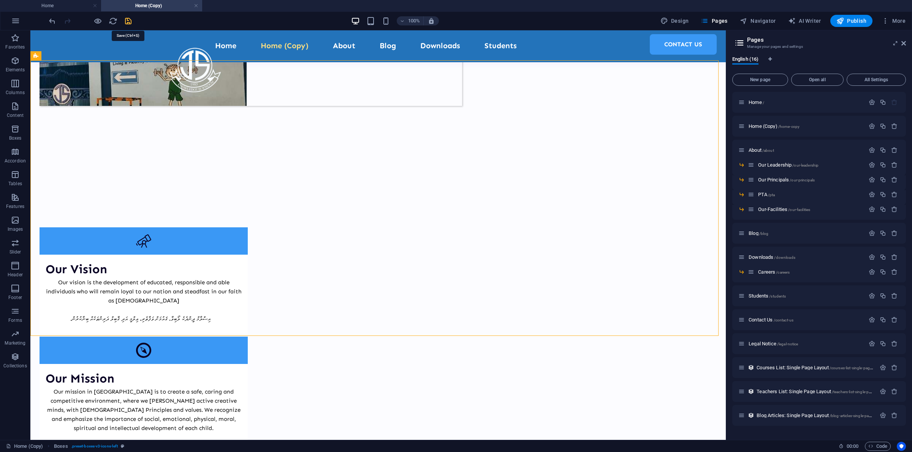
click at [130, 20] on icon "save" at bounding box center [128, 21] width 9 height 9
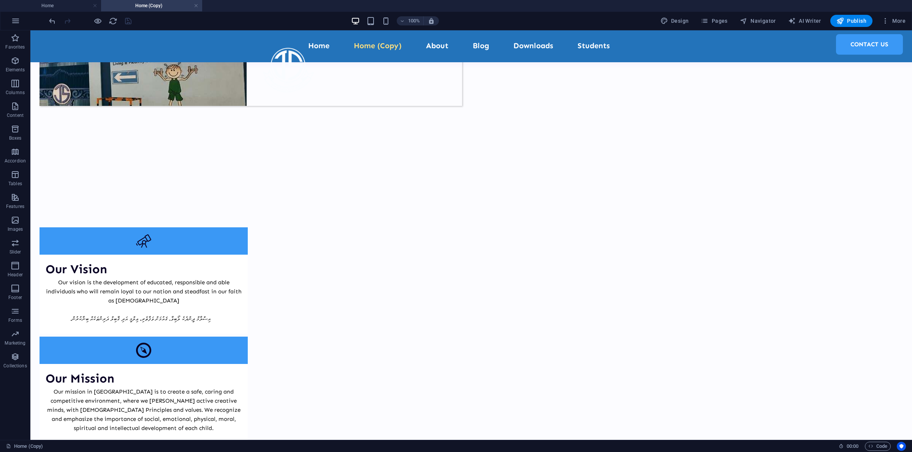
click at [382, 22] on div "100%" at bounding box center [395, 21] width 88 height 12
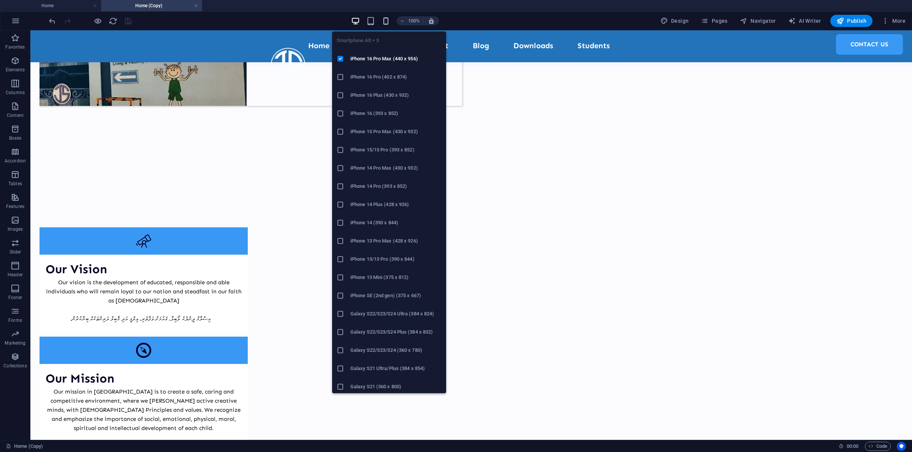
click at [384, 20] on icon "button" at bounding box center [385, 21] width 9 height 9
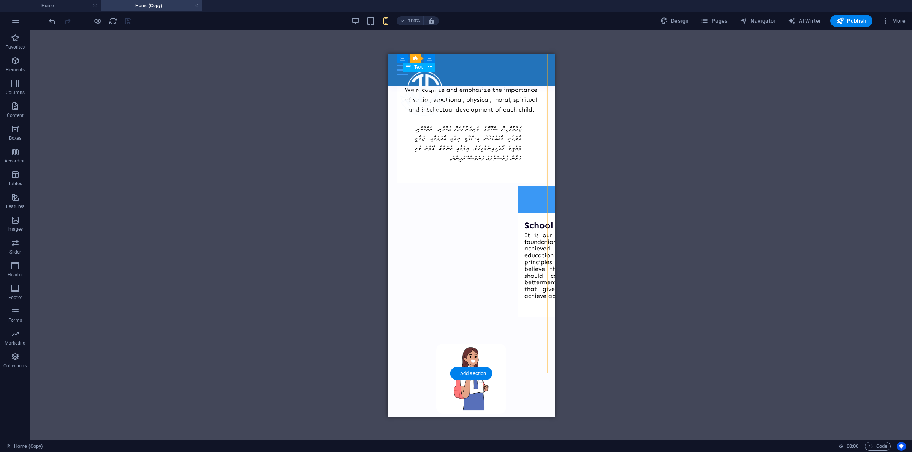
scroll to position [570, 0]
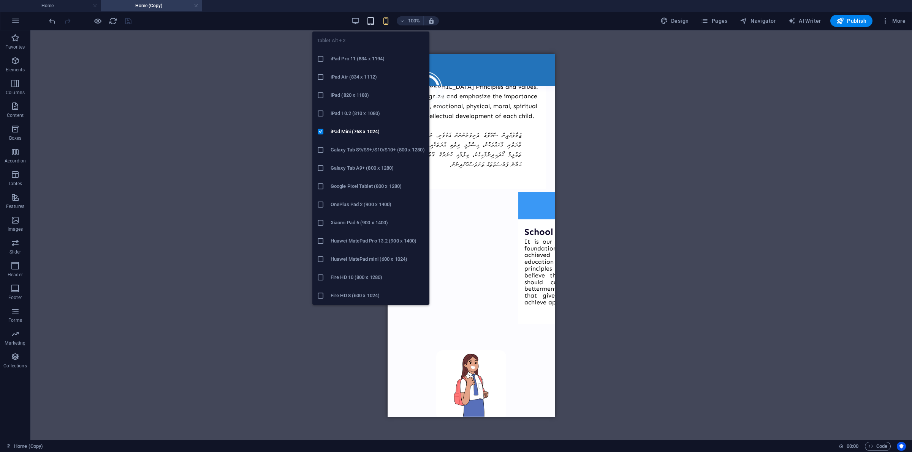
click at [368, 21] on icon "button" at bounding box center [370, 21] width 9 height 9
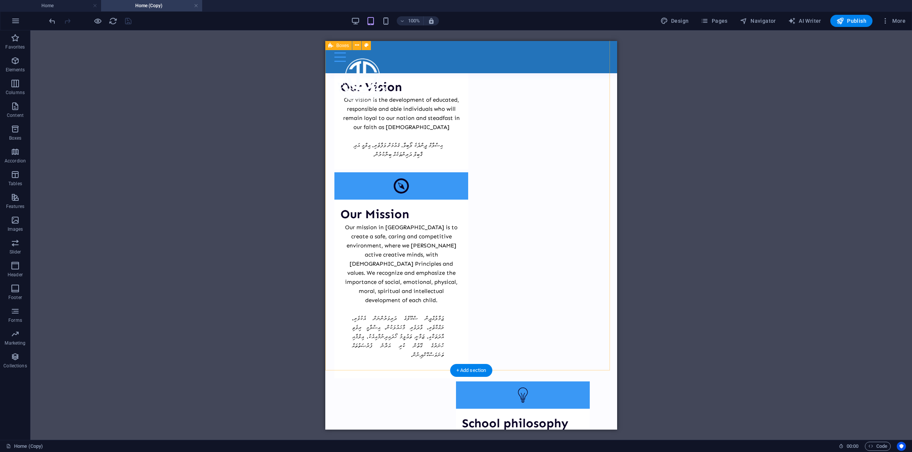
scroll to position [380, 0]
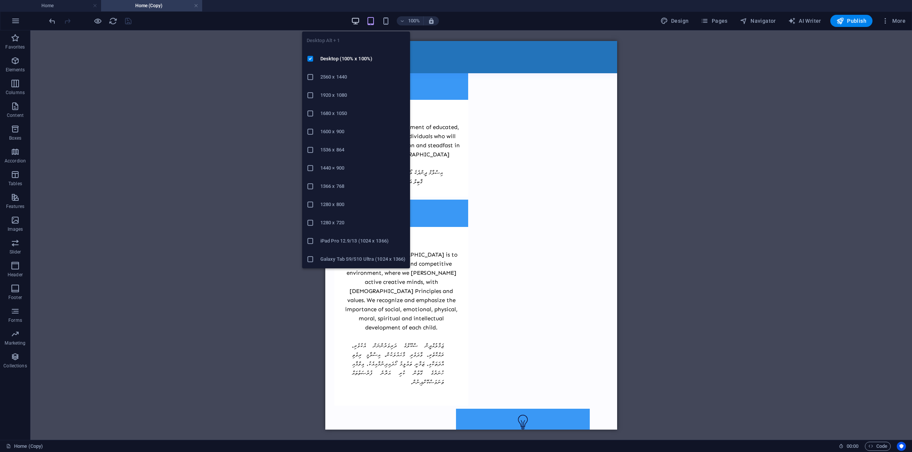
click at [352, 20] on icon "button" at bounding box center [355, 21] width 9 height 9
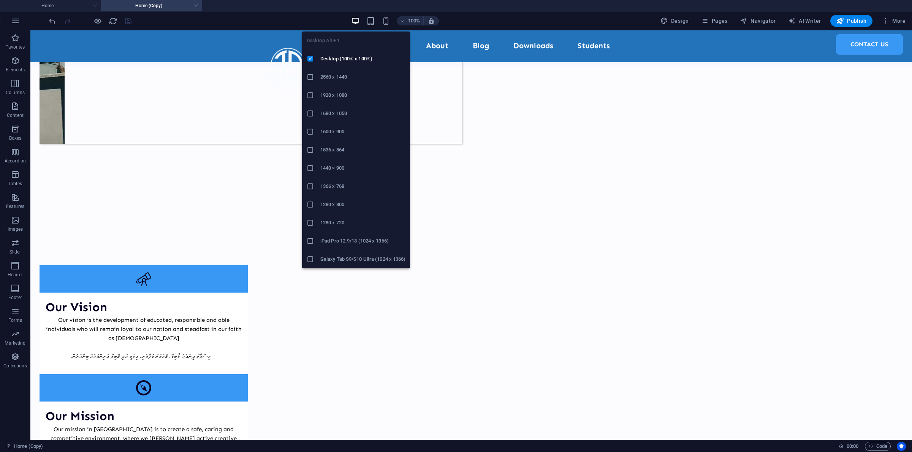
scroll to position [247, 0]
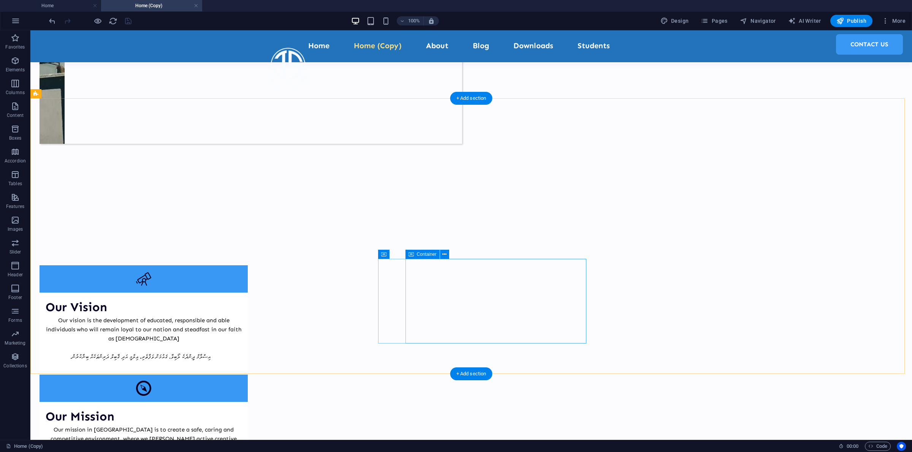
click at [381, 251] on icon at bounding box center [383, 254] width 5 height 9
click at [384, 255] on icon at bounding box center [383, 254] width 5 height 9
select select "px"
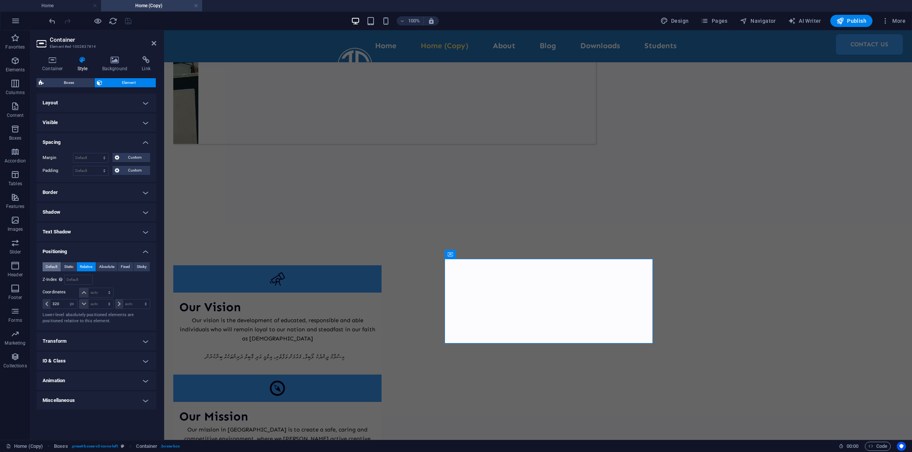
click at [48, 267] on span "Default" at bounding box center [52, 266] width 12 height 9
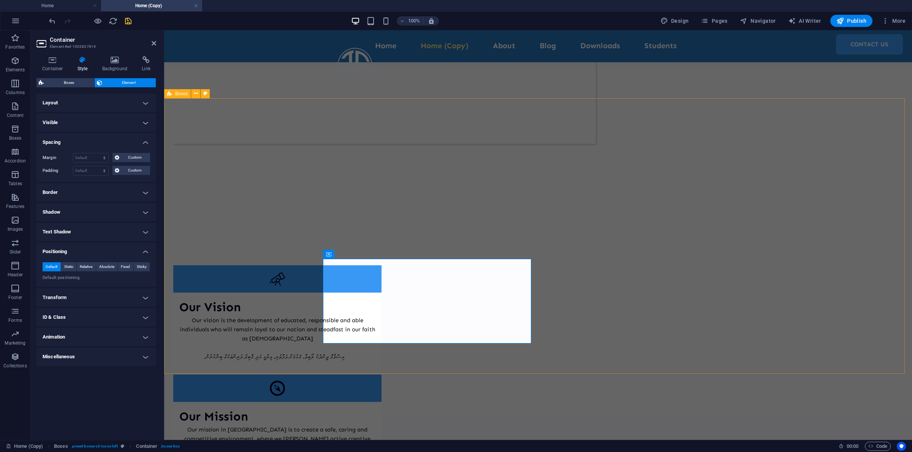
click at [239, 256] on div "Our Vision Our vision is the development of educated, responsible and able indi…" at bounding box center [537, 450] width 747 height 431
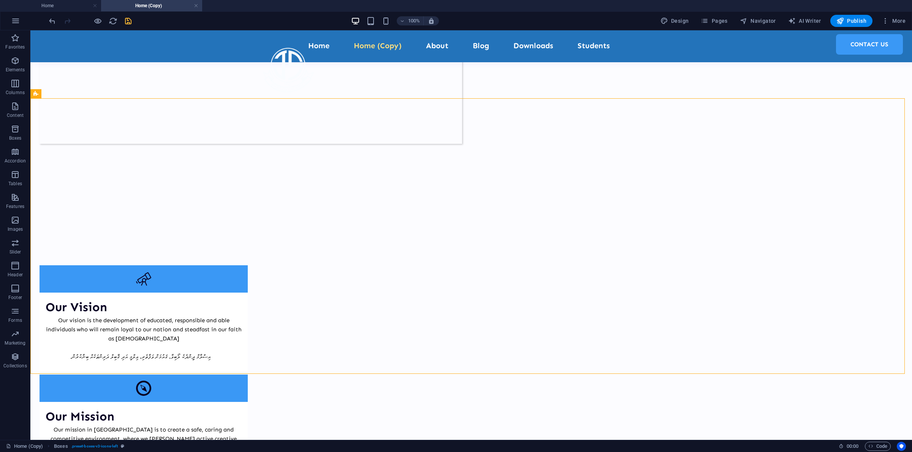
click at [130, 25] on icon "save" at bounding box center [128, 21] width 9 height 9
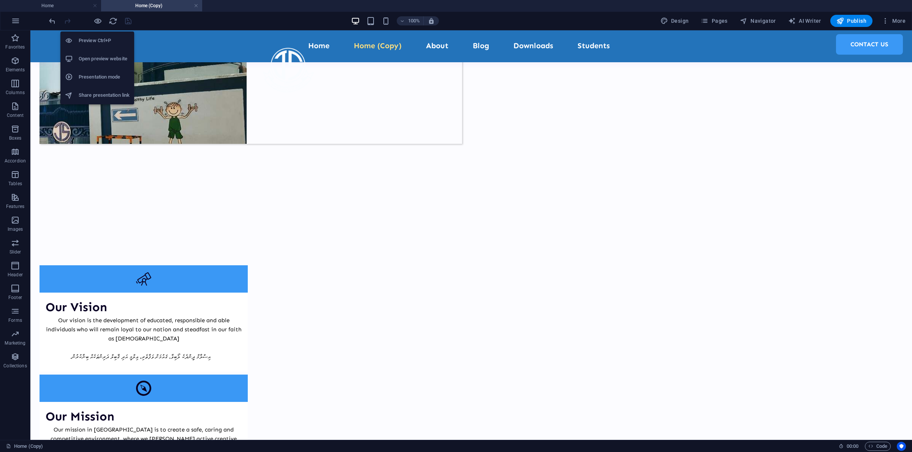
click at [102, 41] on h6 "Preview Ctrl+P" at bounding box center [104, 40] width 51 height 9
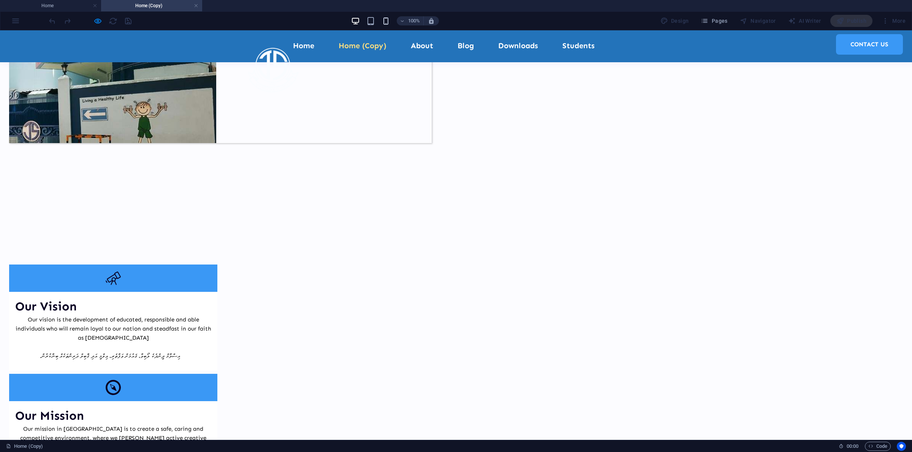
click at [383, 21] on icon "button" at bounding box center [385, 21] width 9 height 9
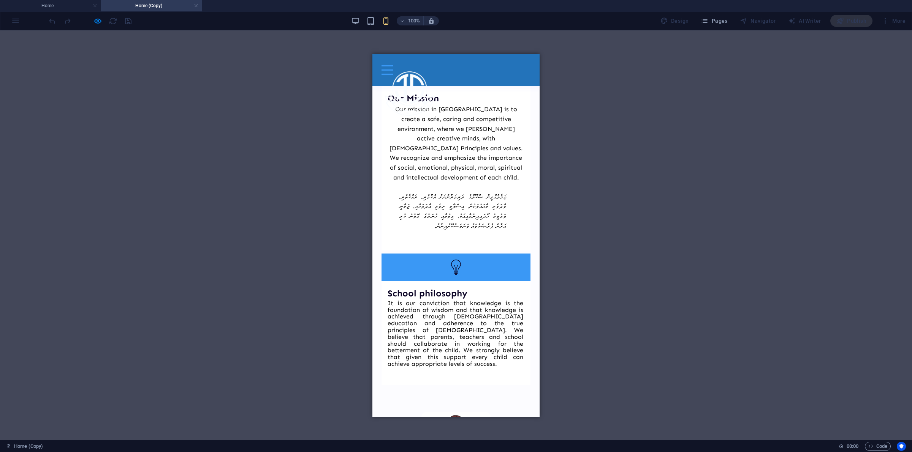
scroll to position [509, 0]
click at [408, 297] on div "School philosophy It is our conviction that knowledge is the foundation of wisd…" at bounding box center [455, 318] width 149 height 132
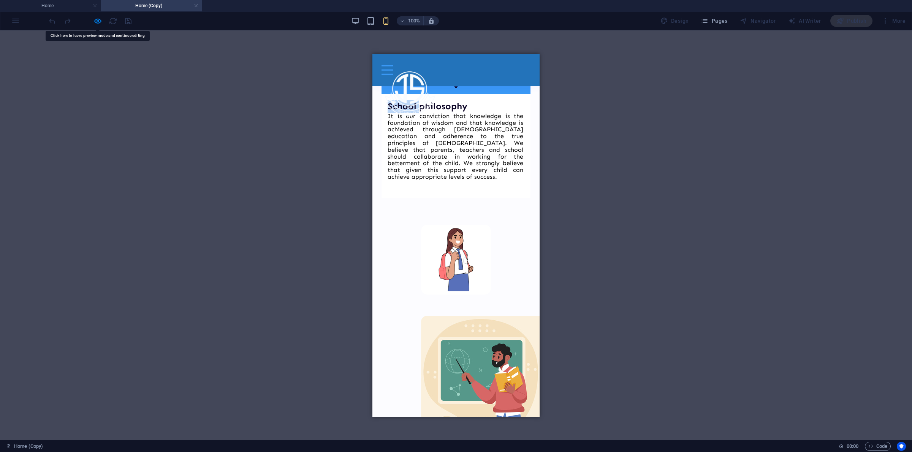
scroll to position [699, 0]
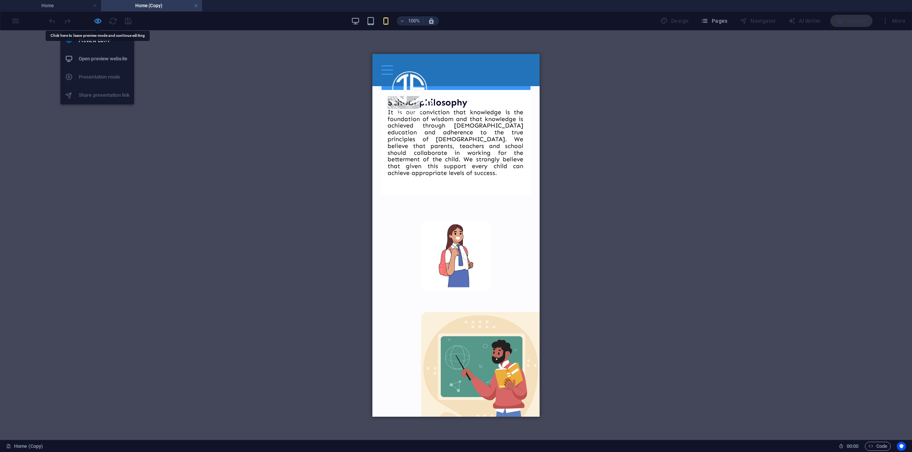
click at [100, 22] on icon "button" at bounding box center [97, 21] width 9 height 9
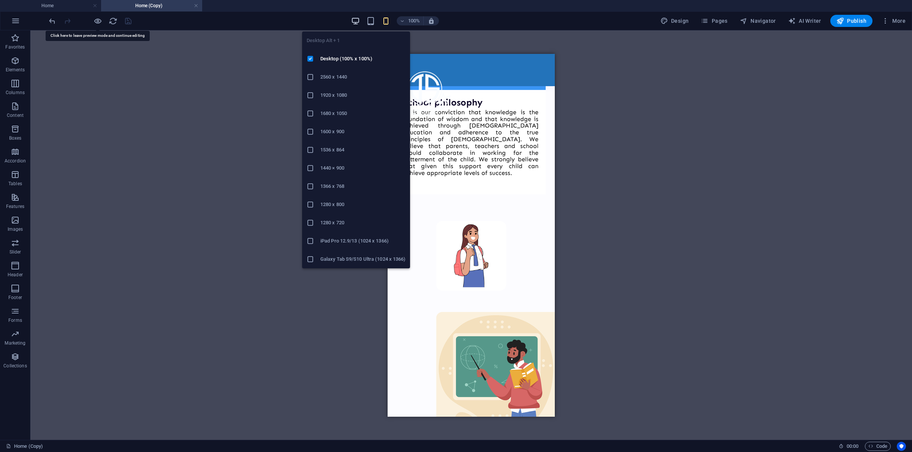
click at [357, 21] on icon "button" at bounding box center [355, 21] width 9 height 9
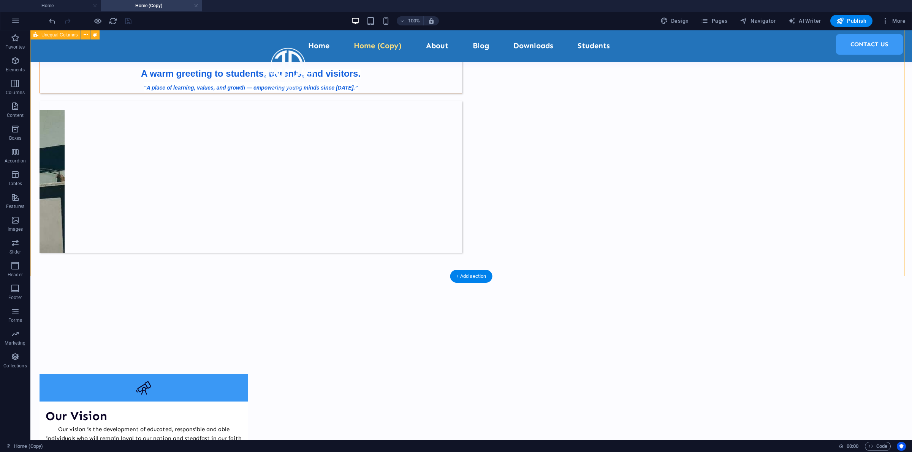
scroll to position [177, 0]
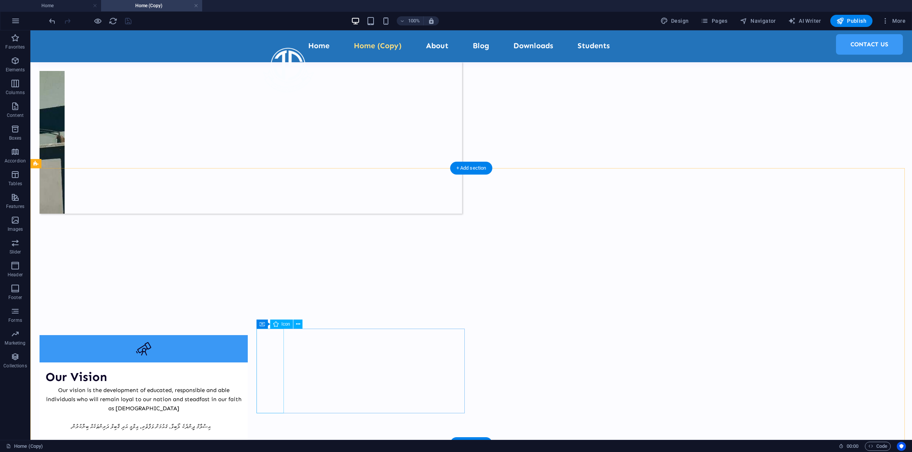
select select "xMidYMid"
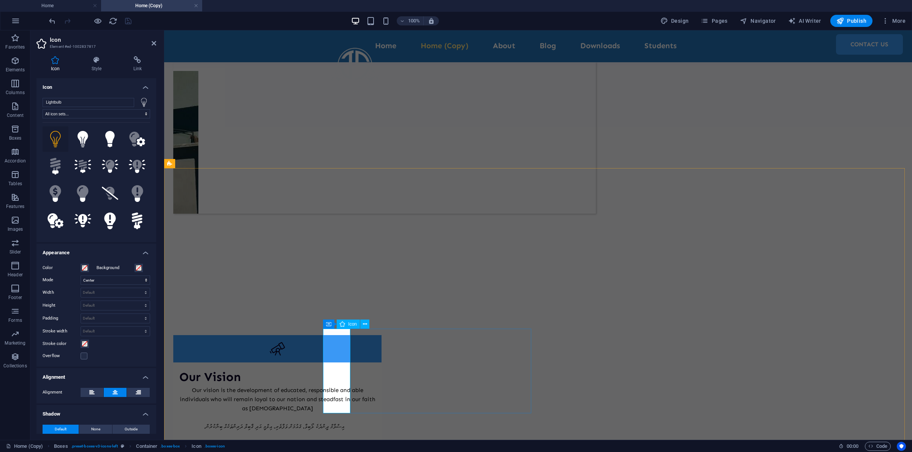
click at [92, 61] on icon at bounding box center [96, 60] width 39 height 8
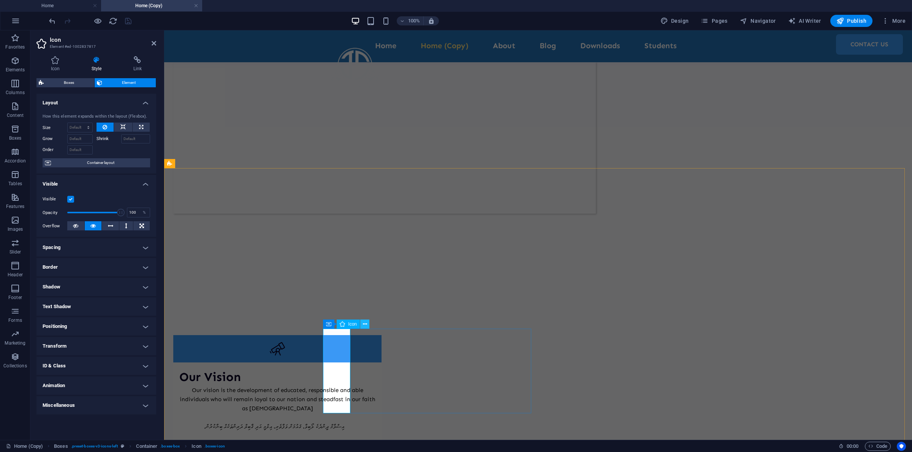
click at [368, 325] on button at bounding box center [364, 324] width 9 height 9
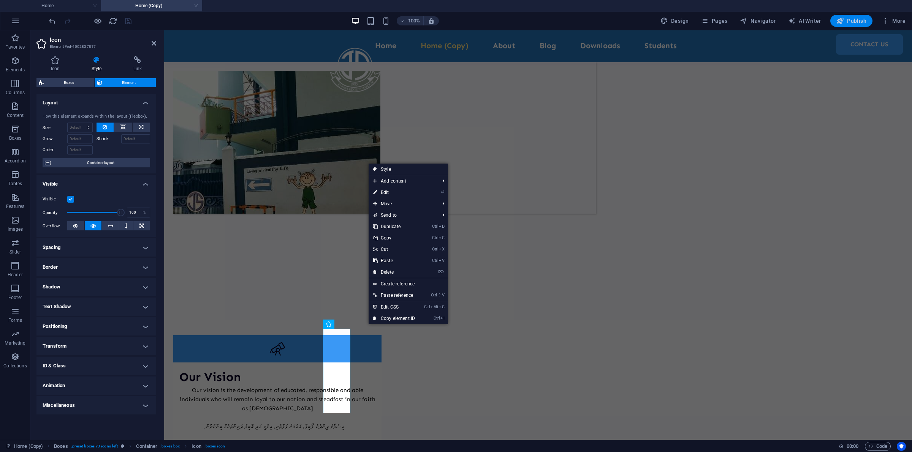
click at [856, 19] on span "Publish" at bounding box center [851, 21] width 30 height 8
